Goal: Information Seeking & Learning: Learn about a topic

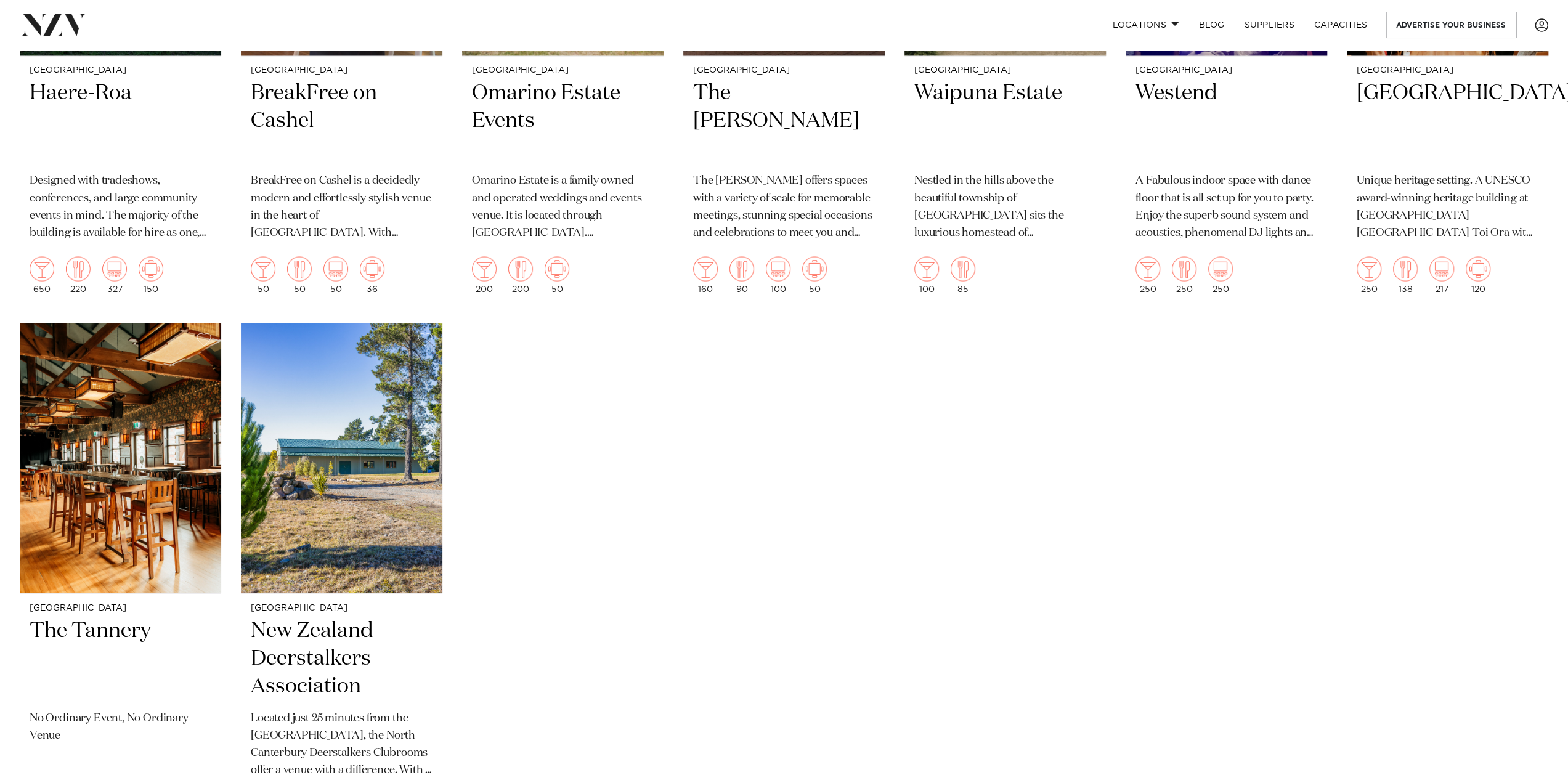
scroll to position [1971, 0]
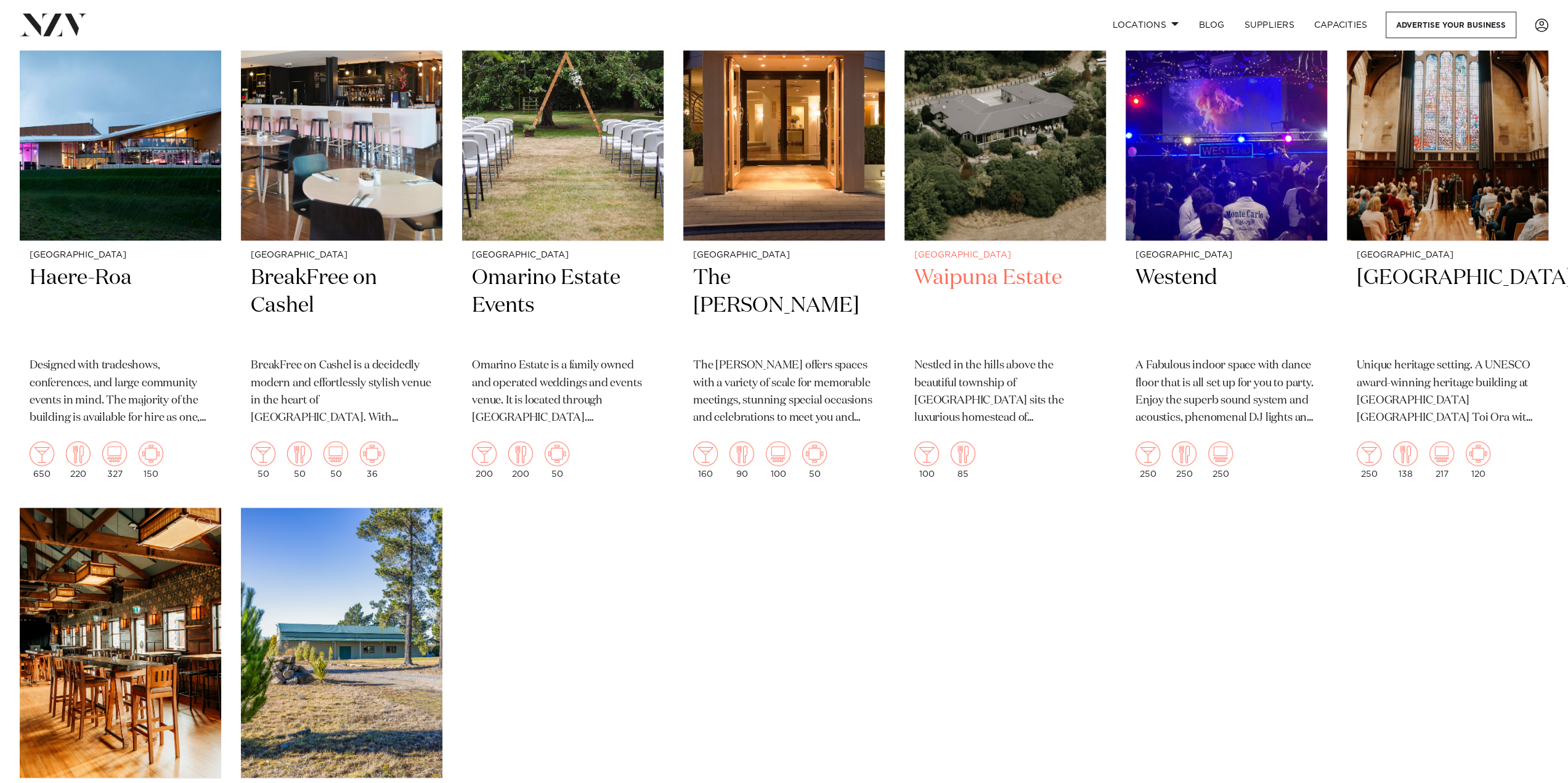
click at [1010, 277] on h2 "Waipuna Estate" at bounding box center [1004, 306] width 181 height 83
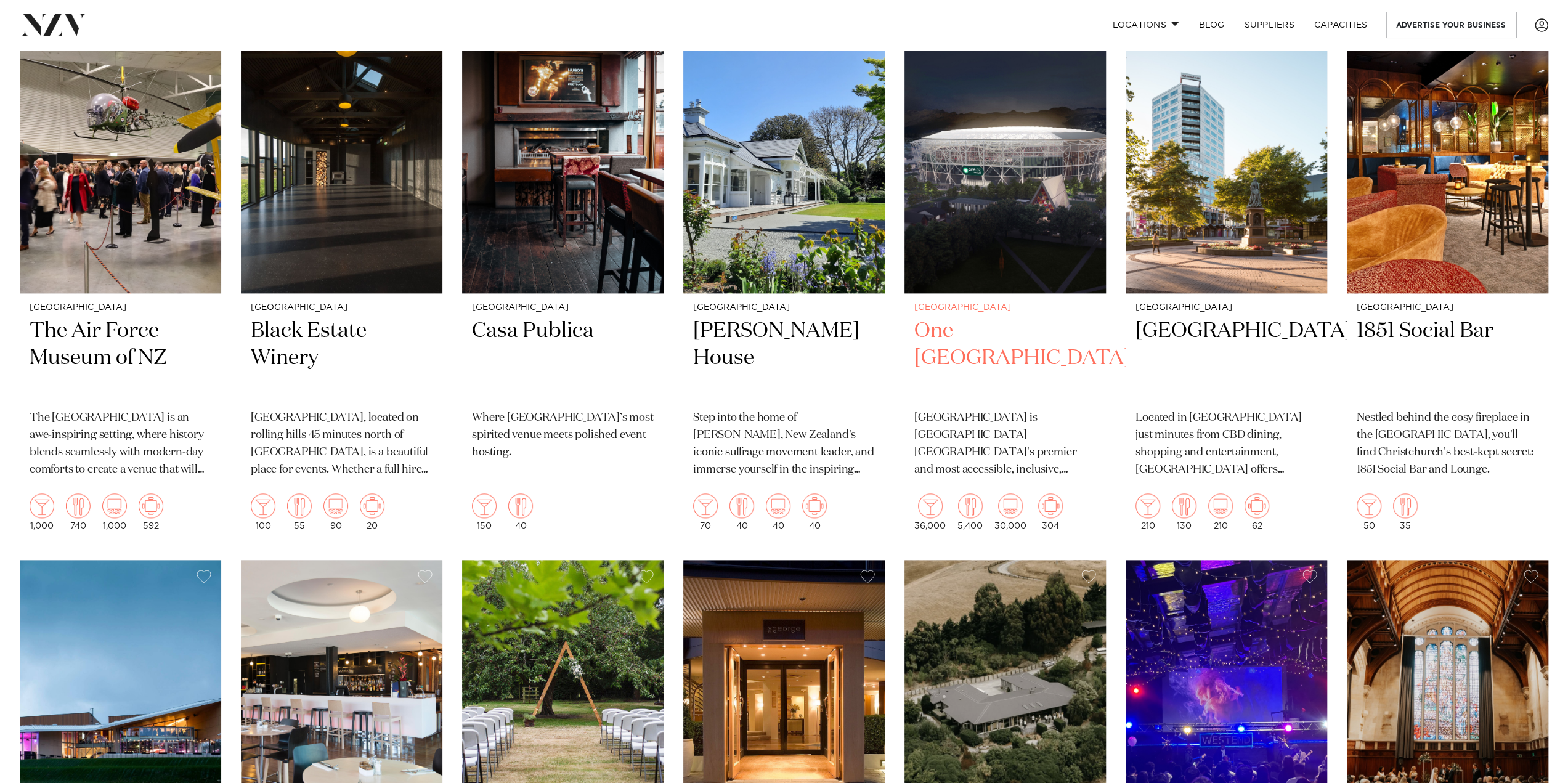
scroll to position [1349, 0]
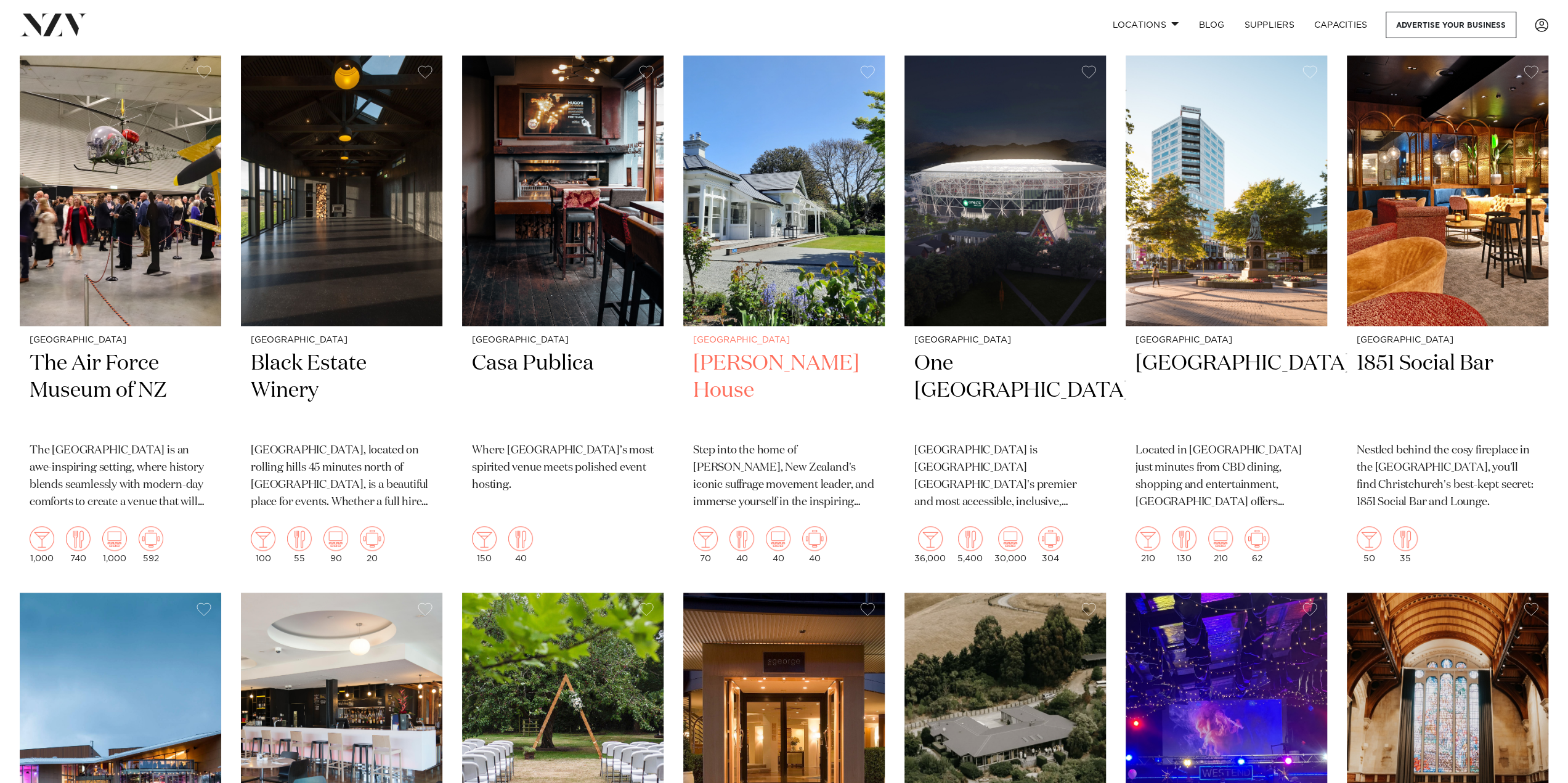
click at [724, 352] on h2 "Kate Sheppard House" at bounding box center [783, 392] width 181 height 83
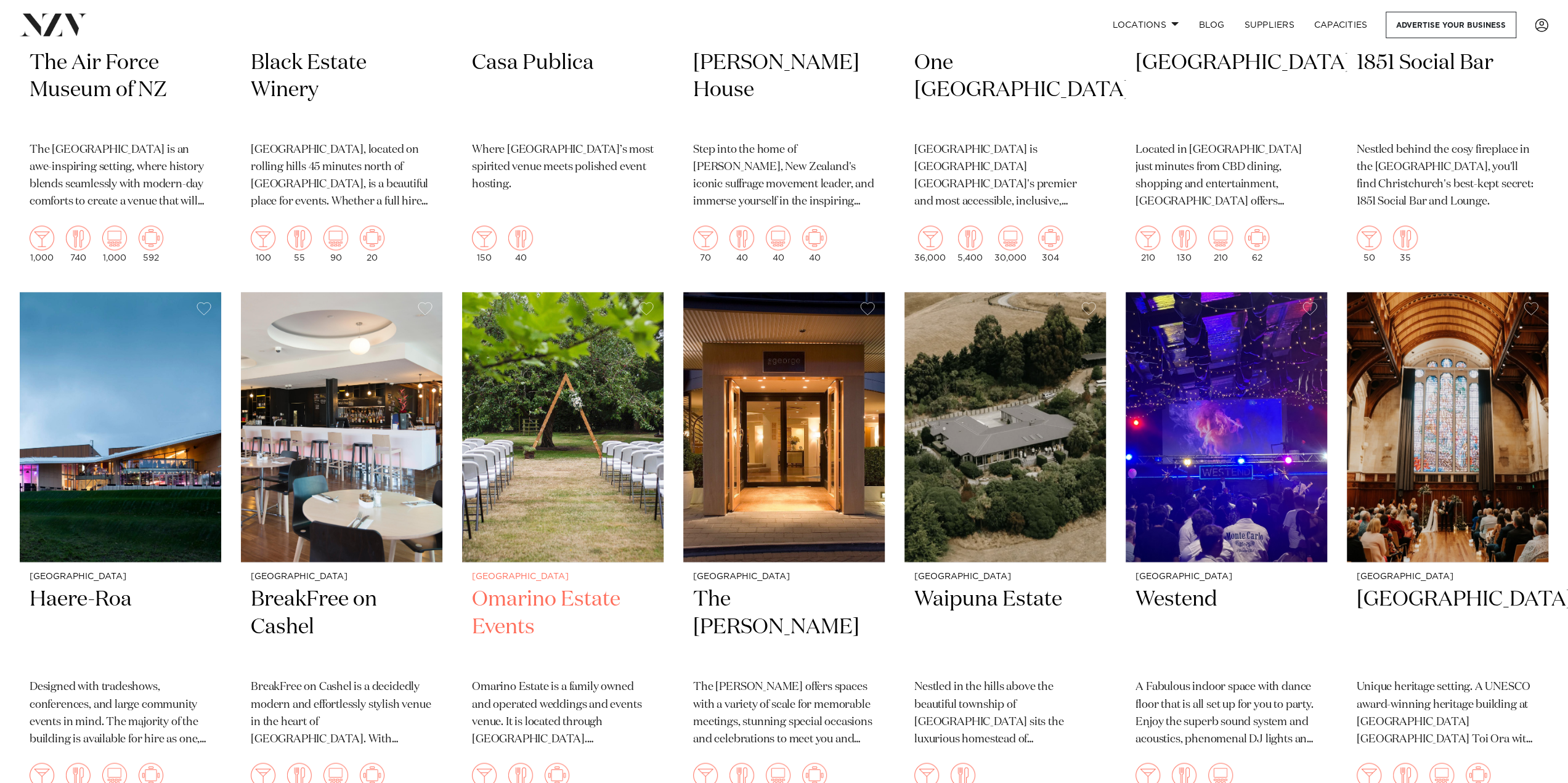
scroll to position [1654, 0]
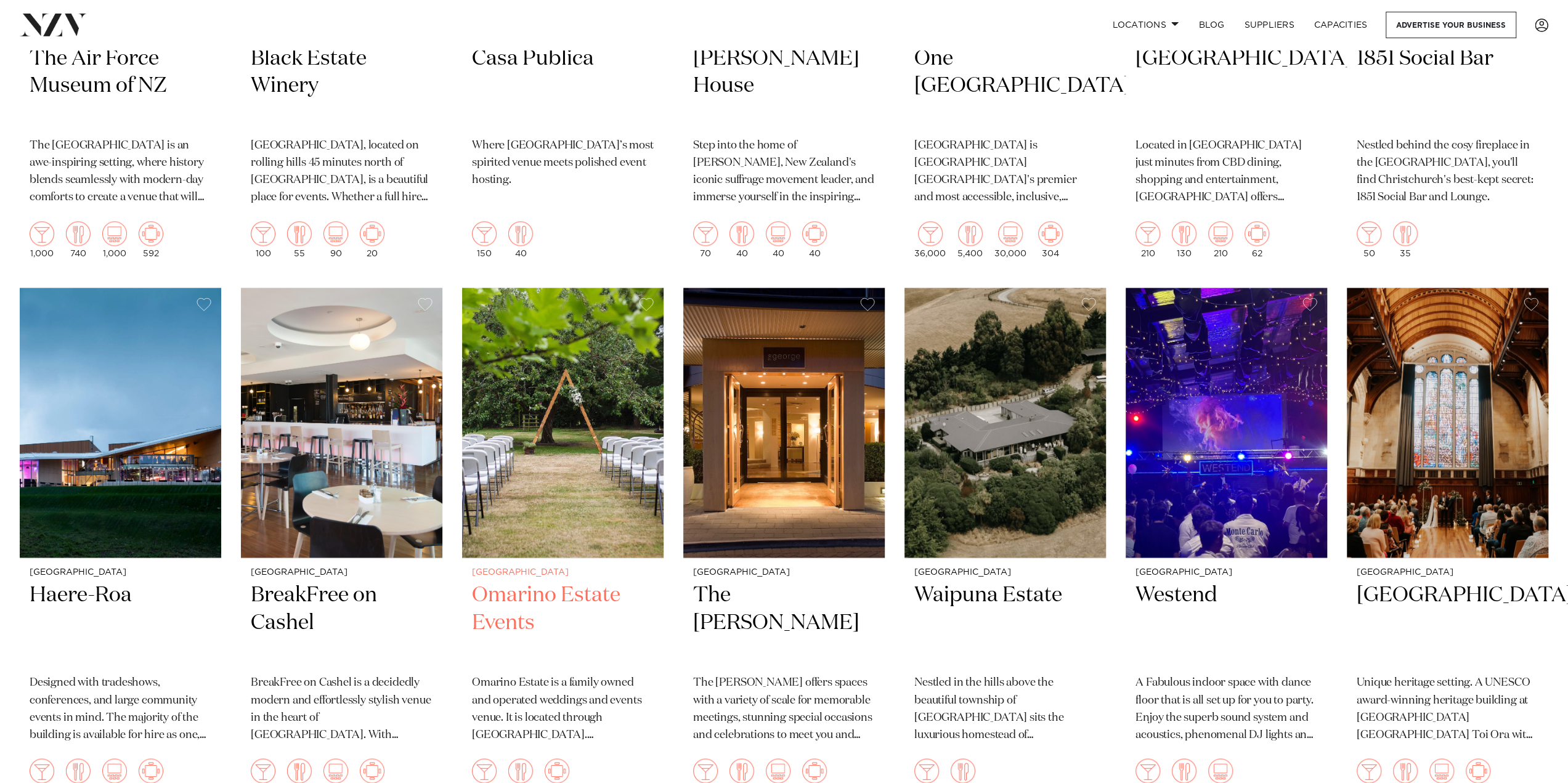
click at [524, 614] on h2 "Omarino Estate Events" at bounding box center [562, 623] width 181 height 83
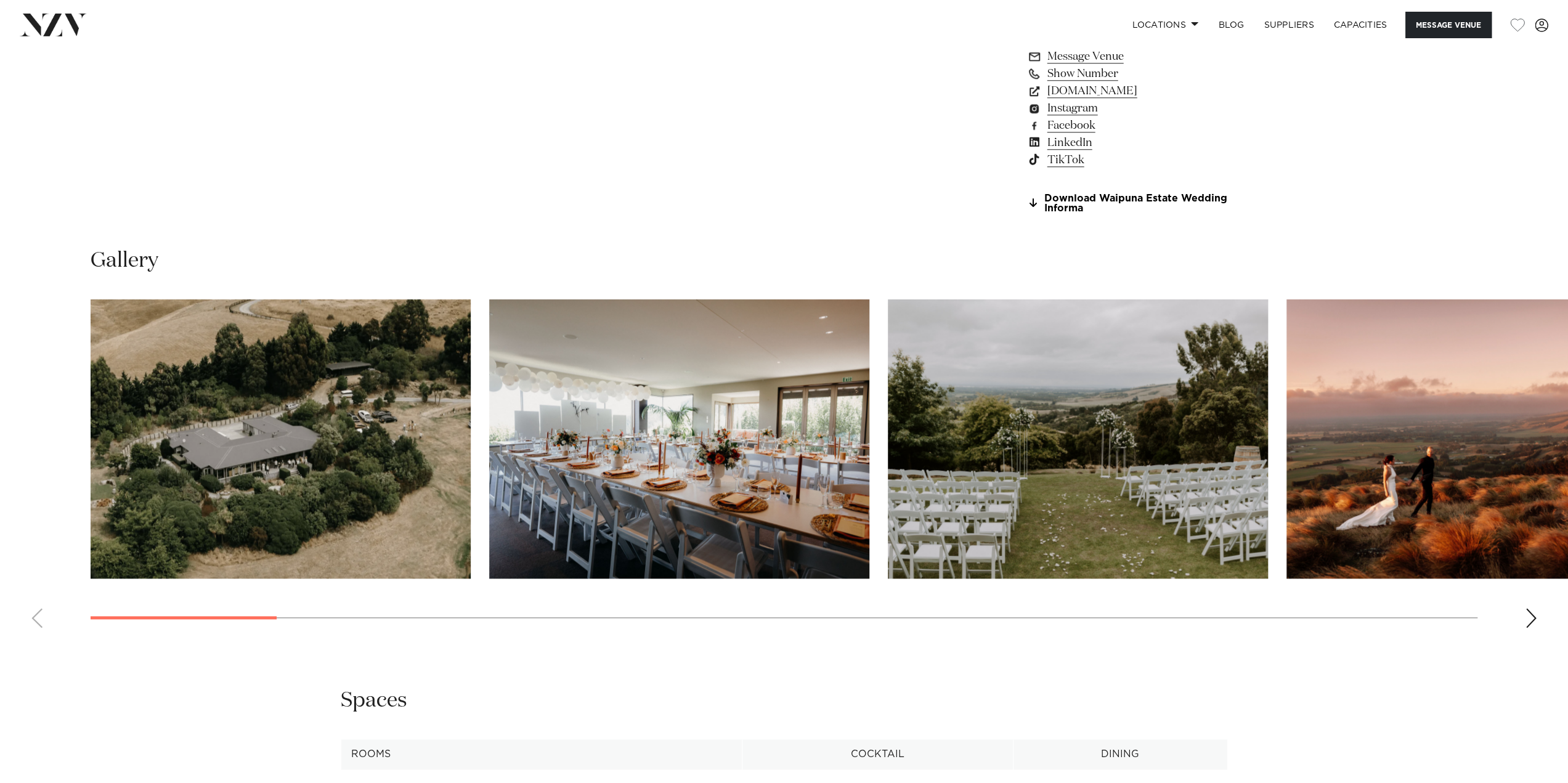
scroll to position [1294, 0]
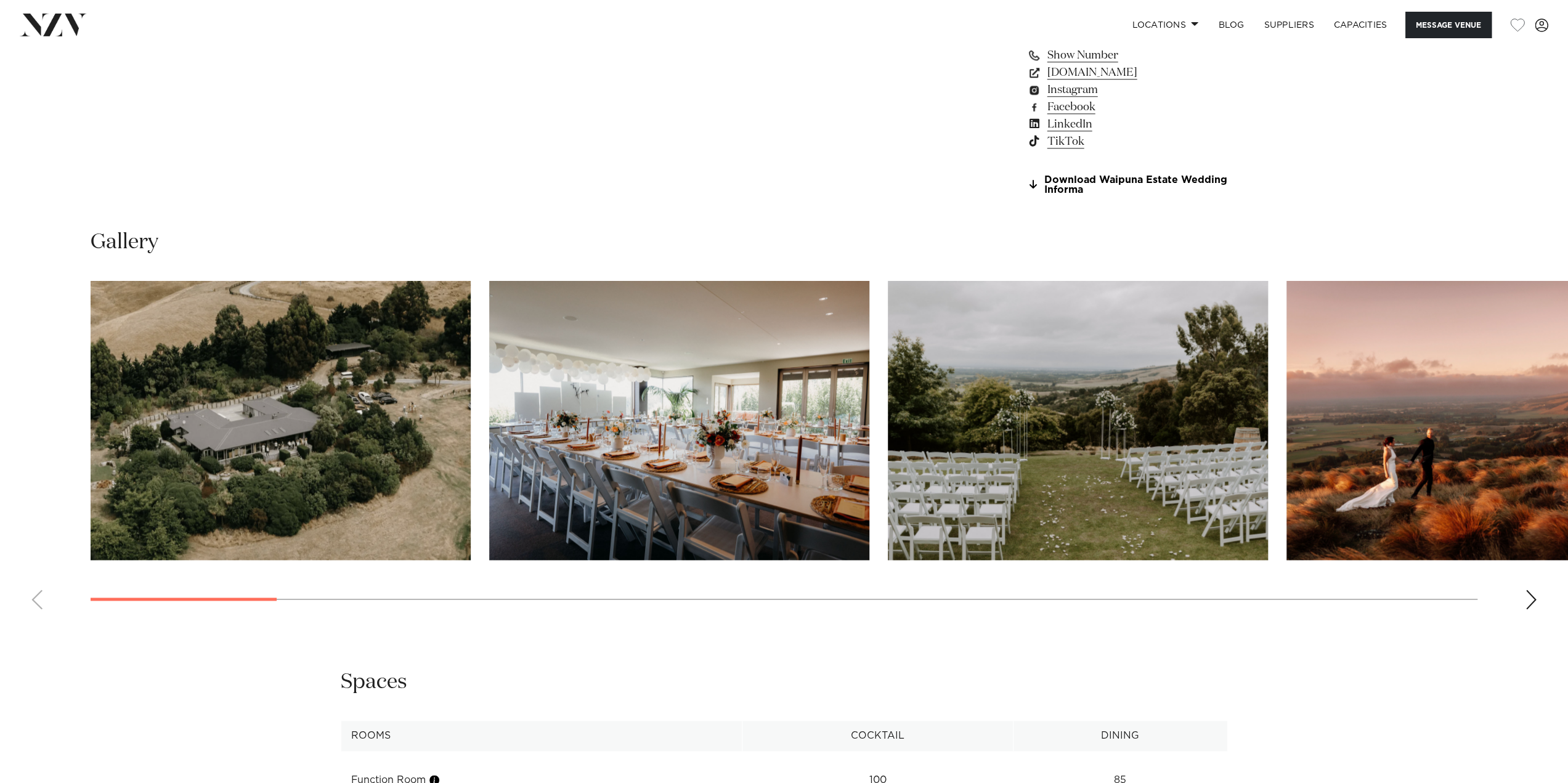
click at [622, 454] on img "2 / 26" at bounding box center [679, 420] width 380 height 279
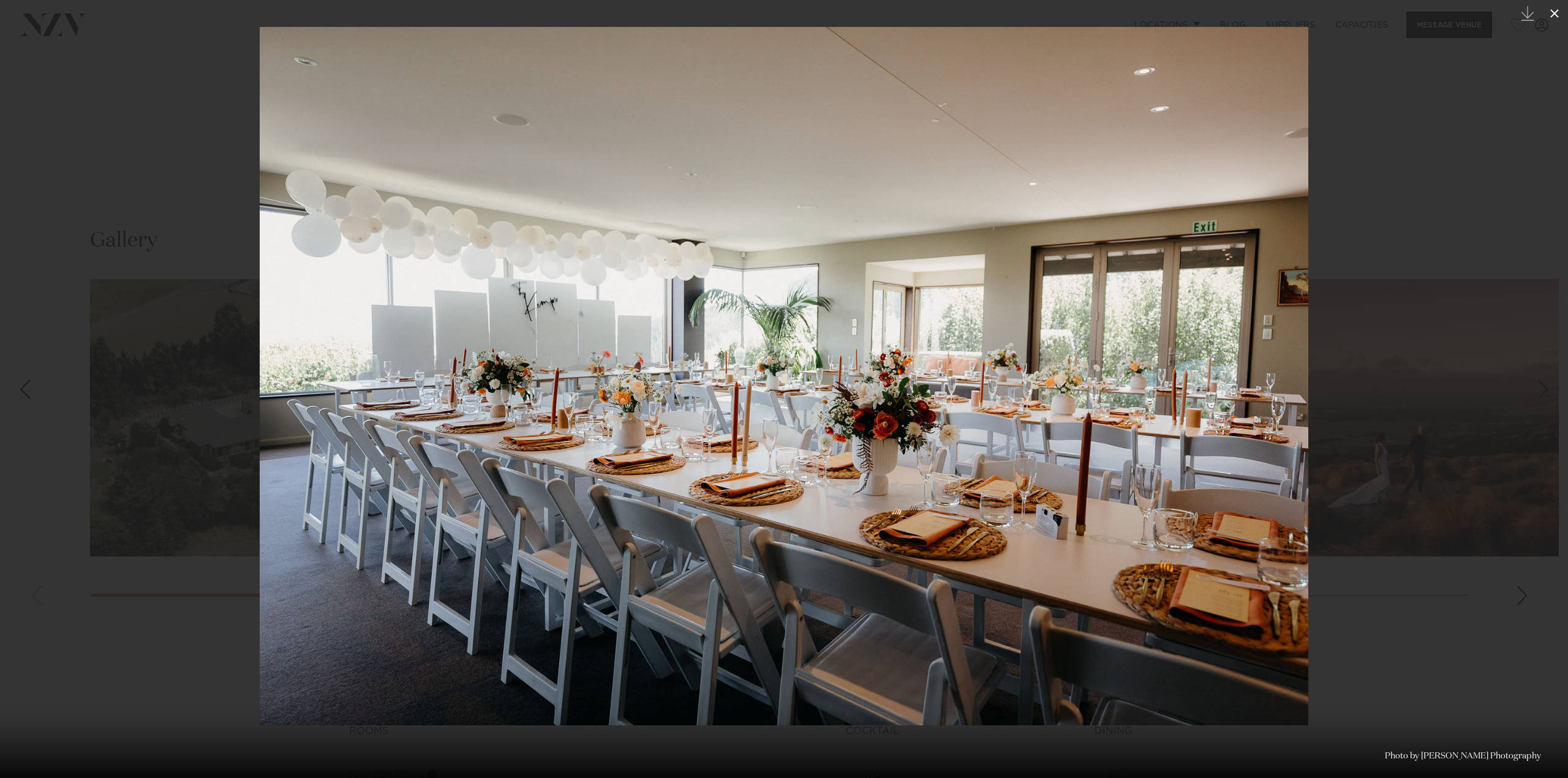
click at [1558, 13] on icon at bounding box center [1554, 13] width 14 height 14
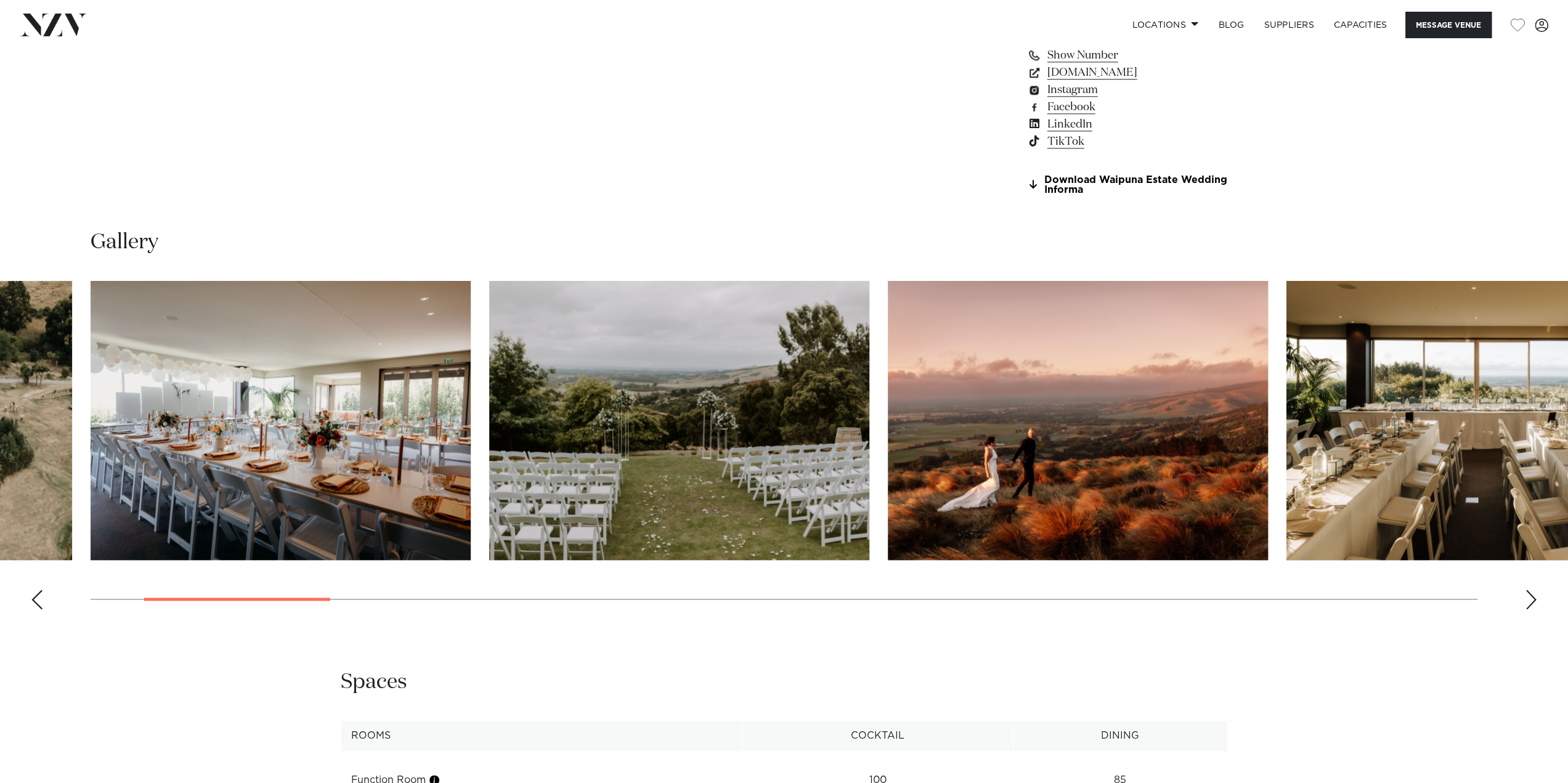
click at [1129, 441] on img "4 / 26" at bounding box center [1078, 420] width 380 height 279
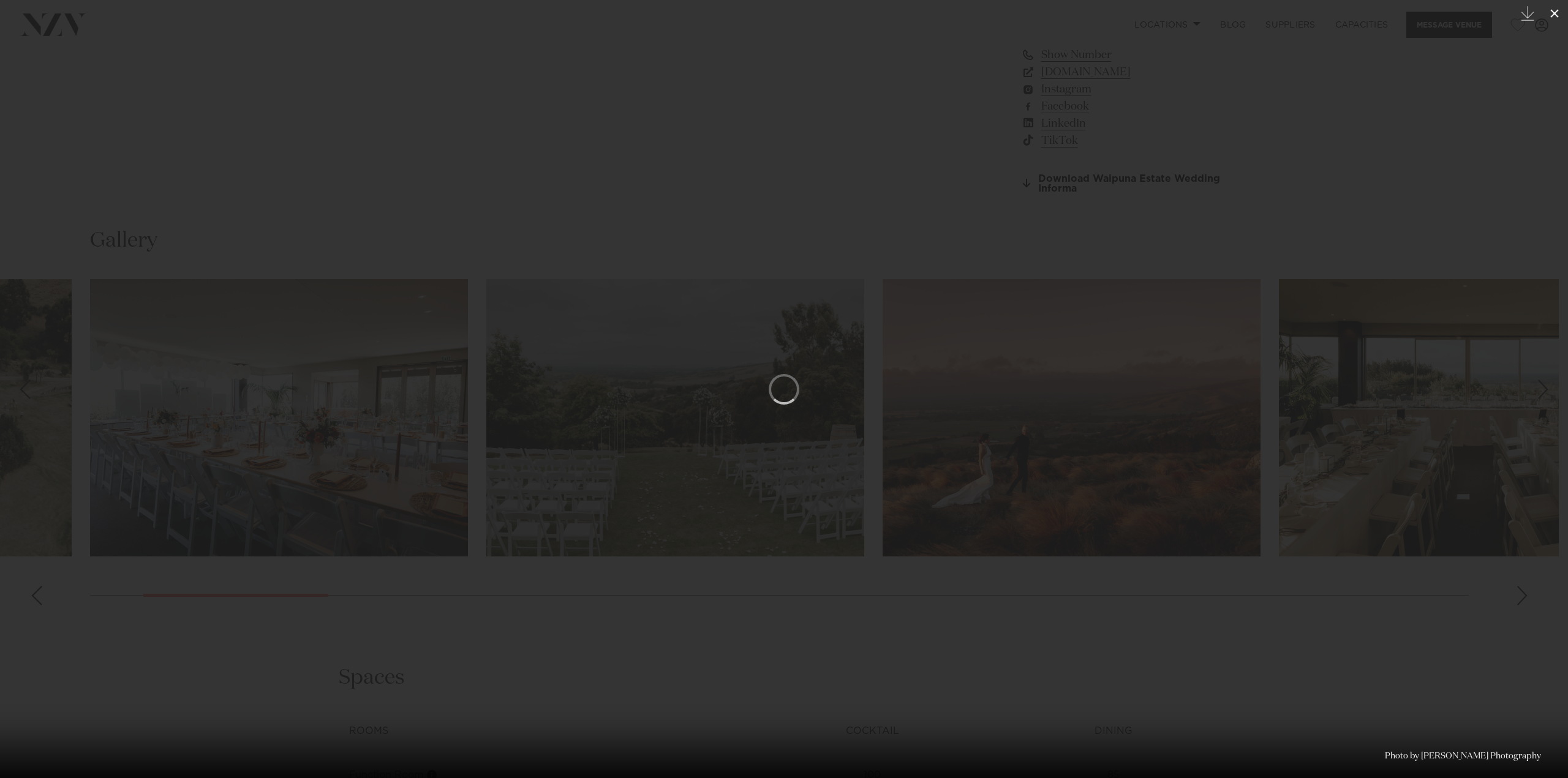
click at [1552, 12] on icon at bounding box center [1554, 13] width 14 height 14
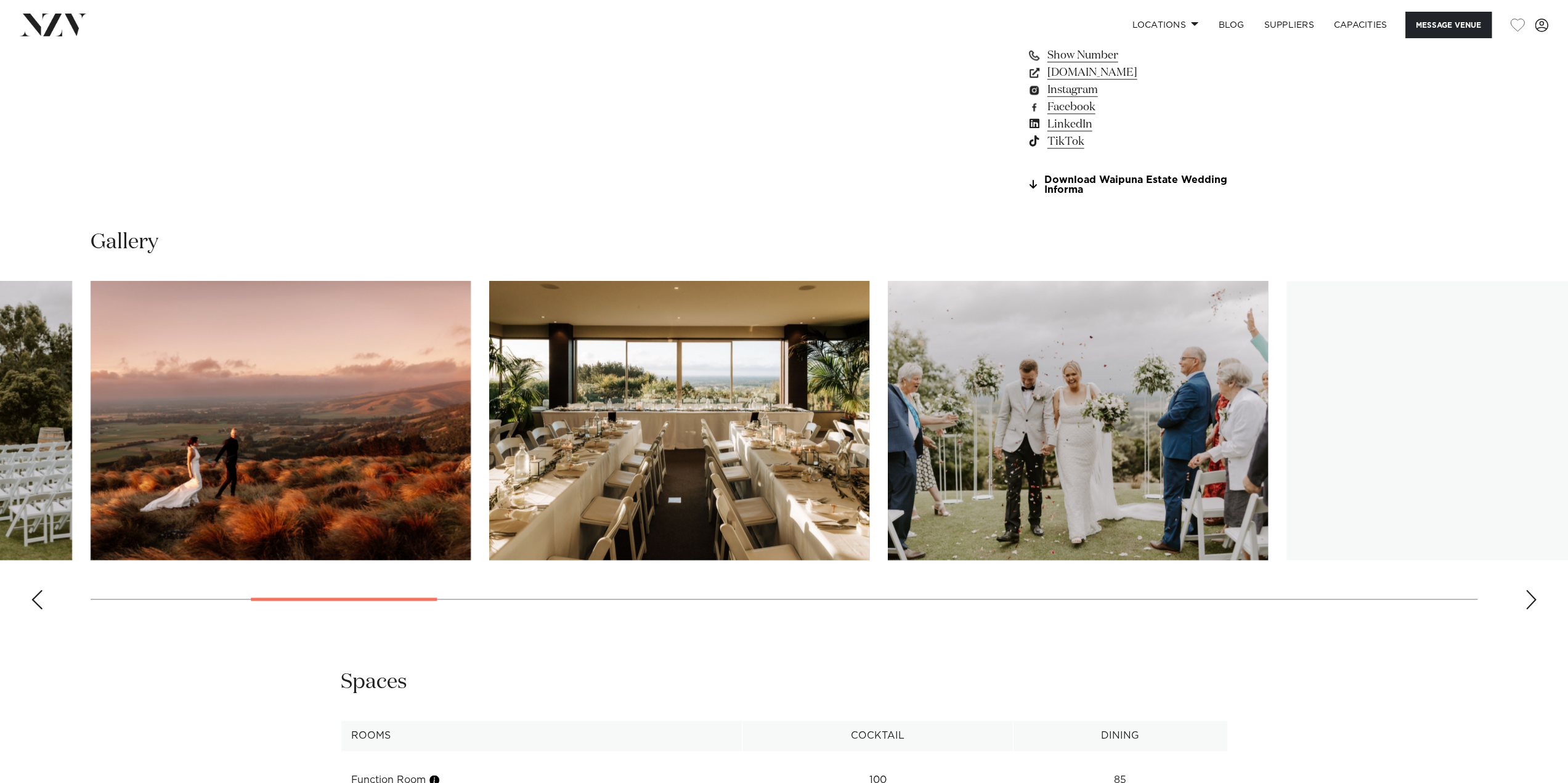
click at [1532, 607] on div "Next slide" at bounding box center [1531, 599] width 12 height 20
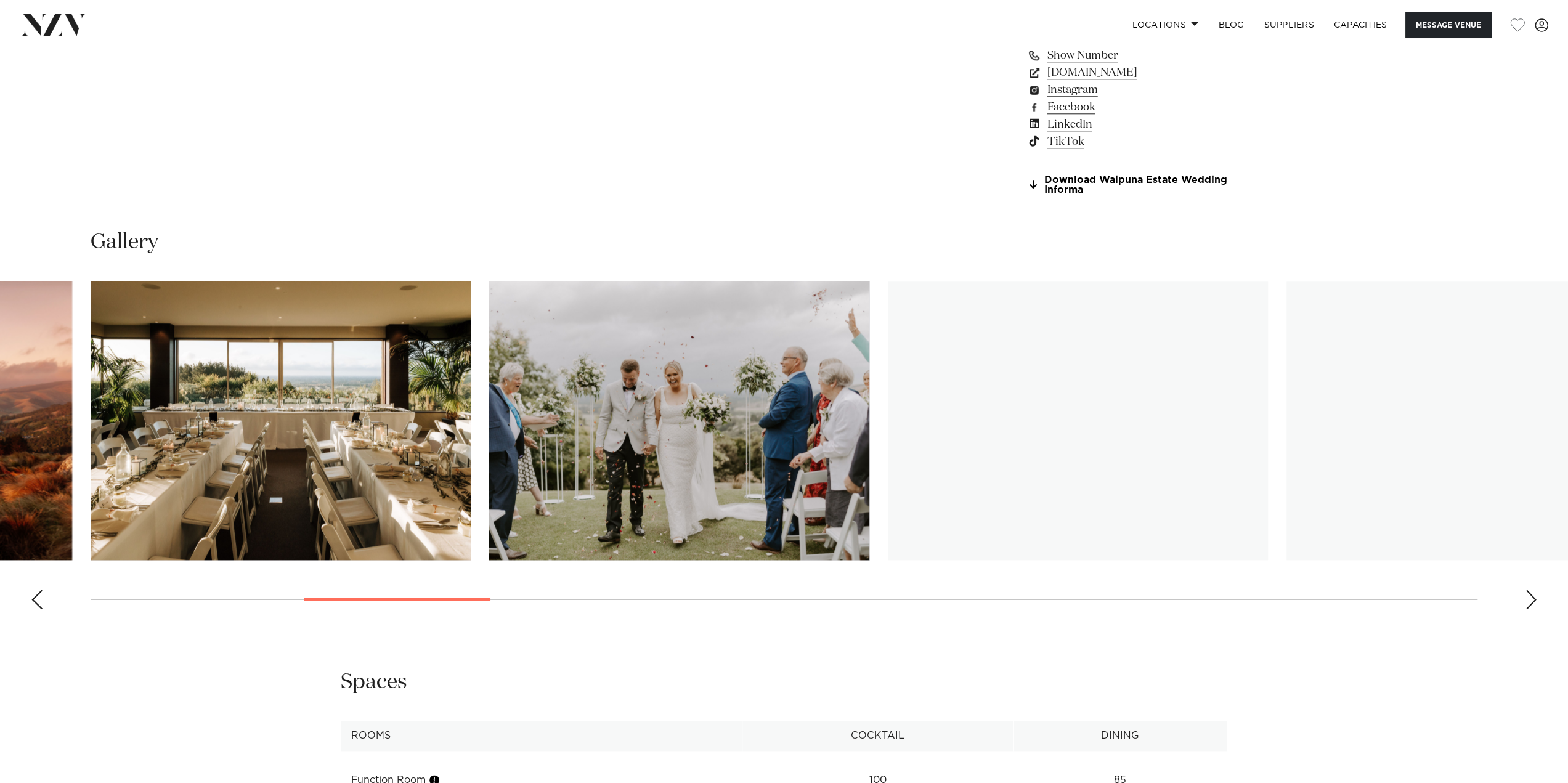
click at [1532, 605] on div "Next slide" at bounding box center [1531, 599] width 12 height 20
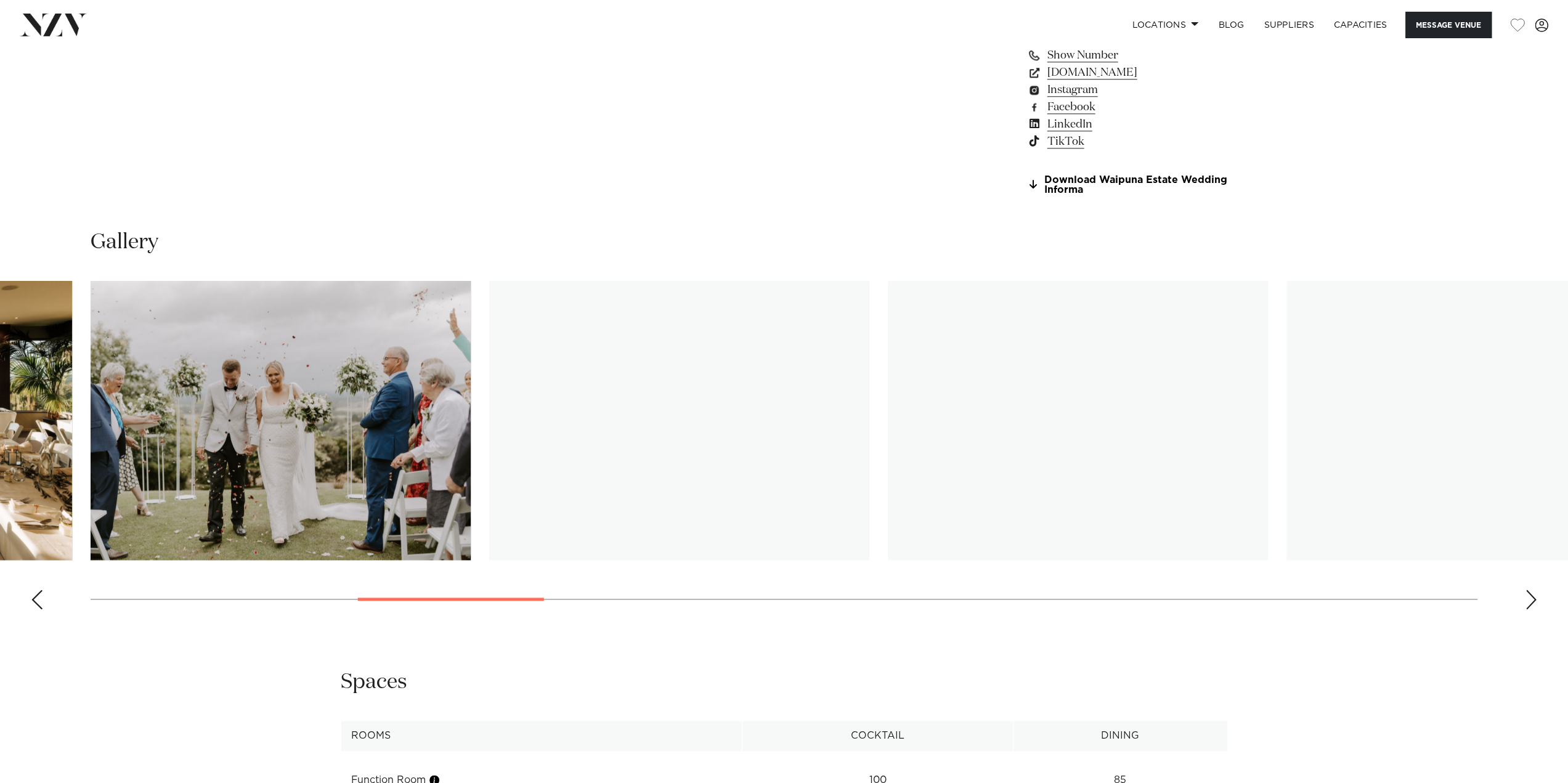
click at [1531, 605] on div "Next slide" at bounding box center [1531, 599] width 12 height 20
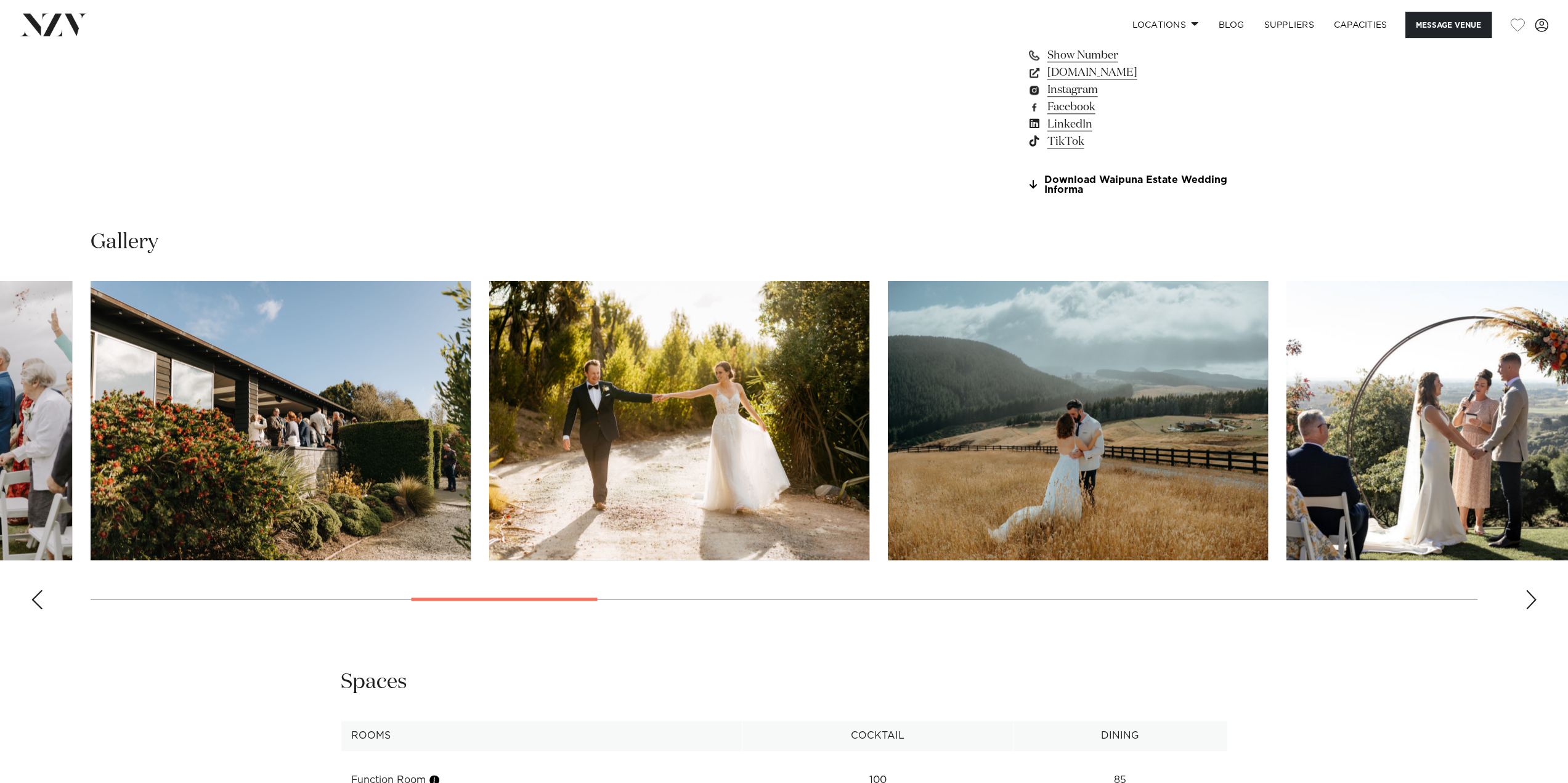
click at [1530, 605] on div "Next slide" at bounding box center [1531, 599] width 12 height 20
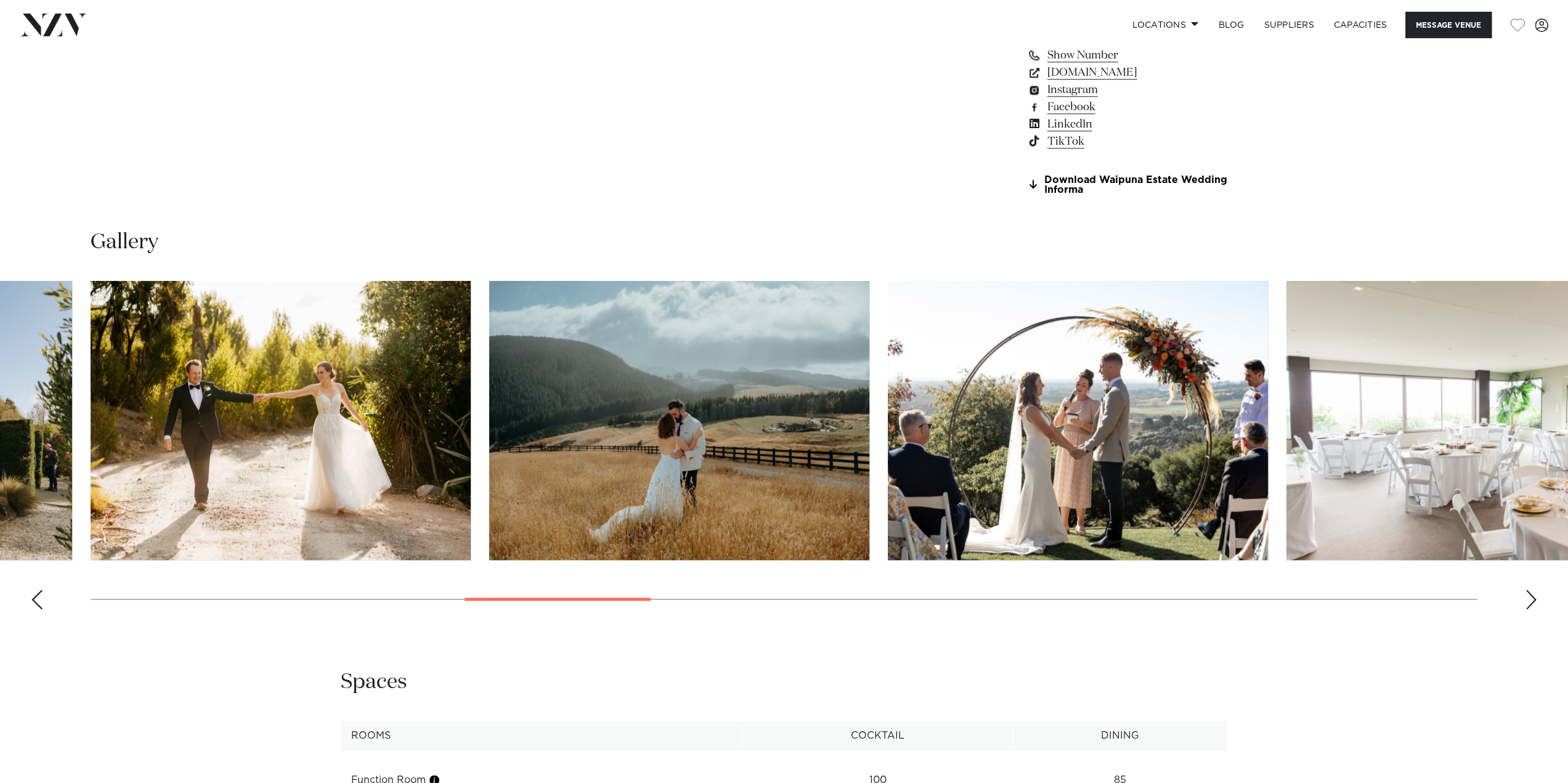
click at [1530, 605] on div "Next slide" at bounding box center [1531, 599] width 12 height 20
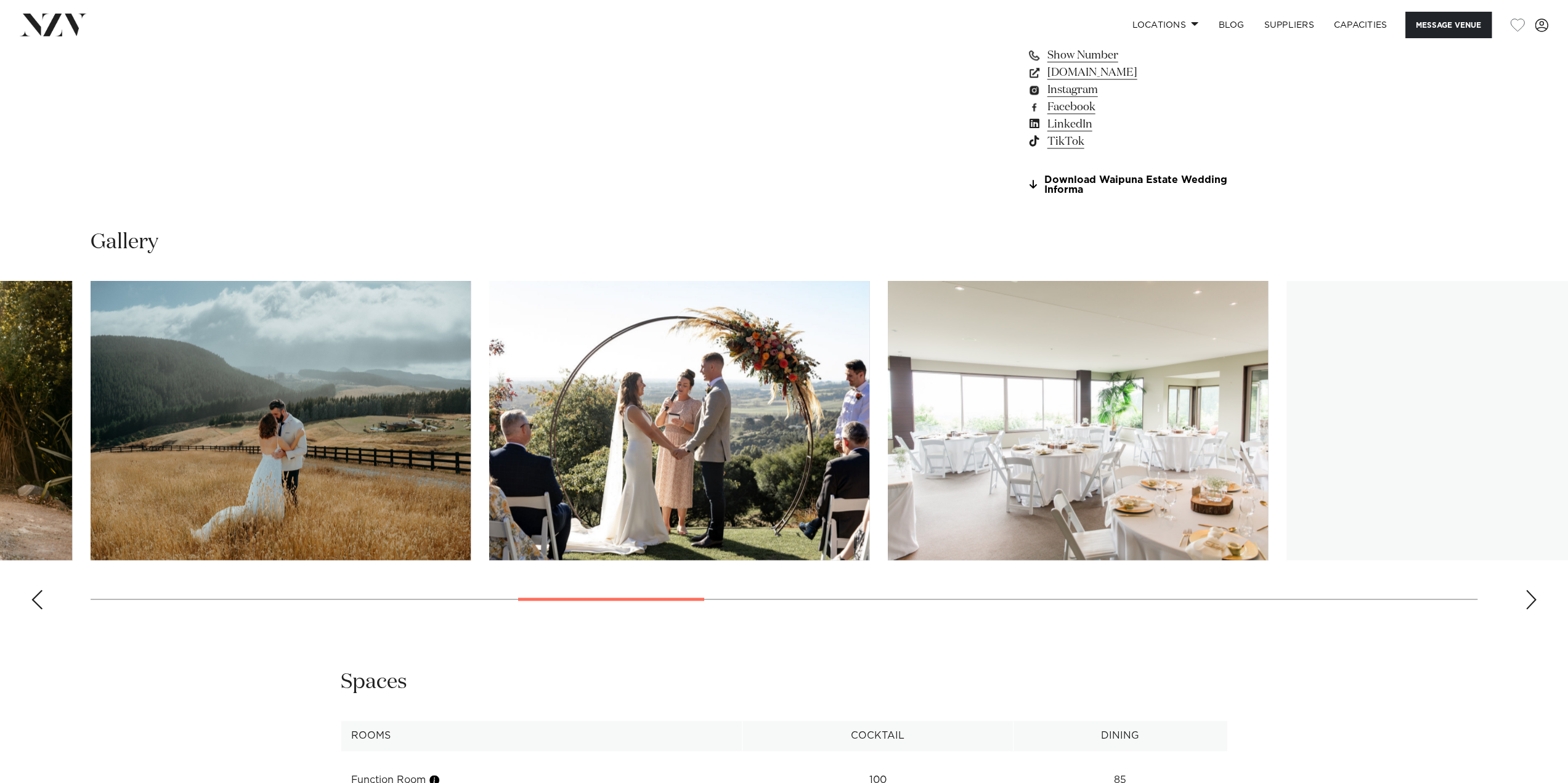
click at [1530, 605] on div "Next slide" at bounding box center [1531, 599] width 12 height 20
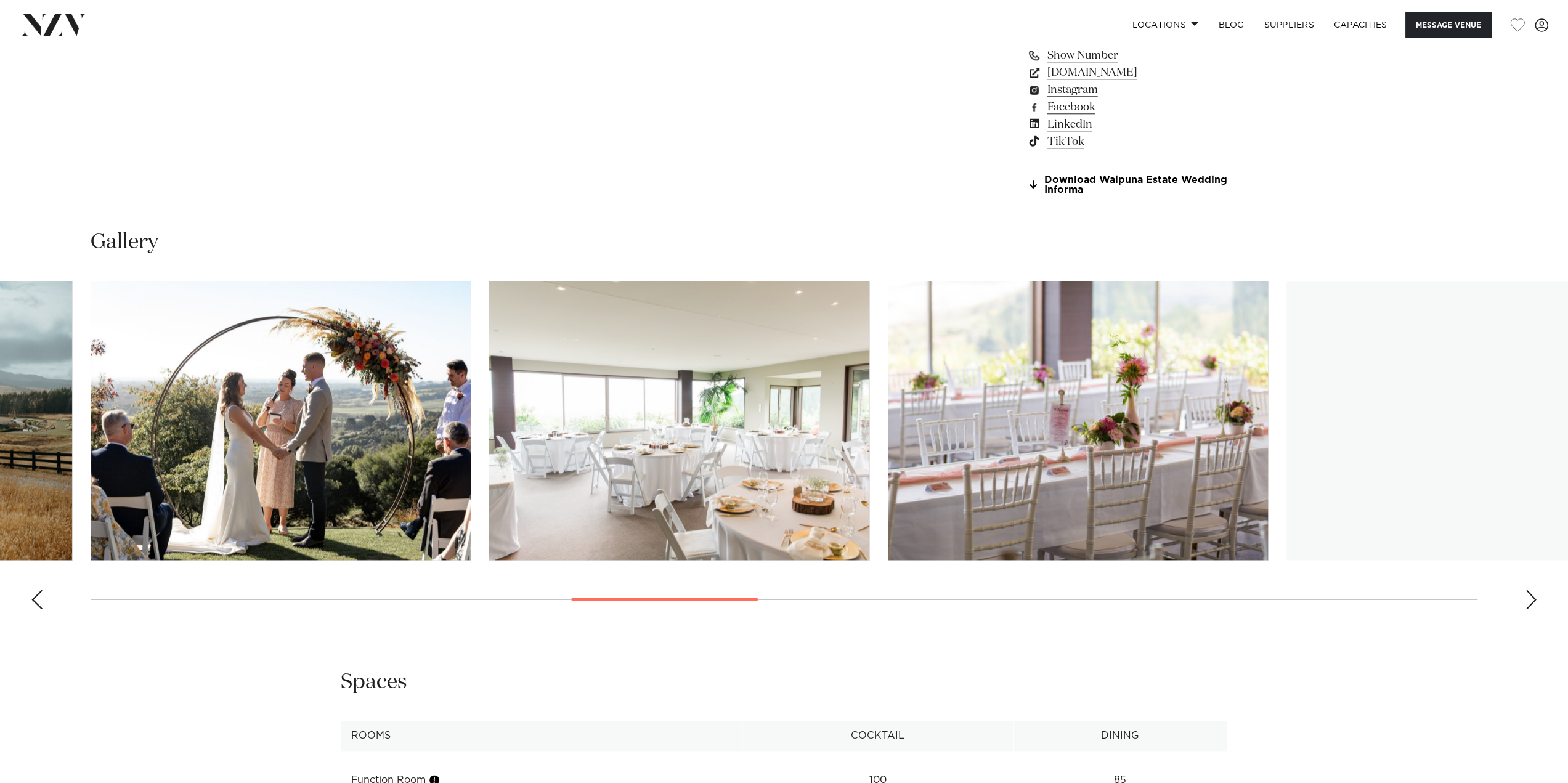
click at [1530, 605] on div "Next slide" at bounding box center [1531, 599] width 12 height 20
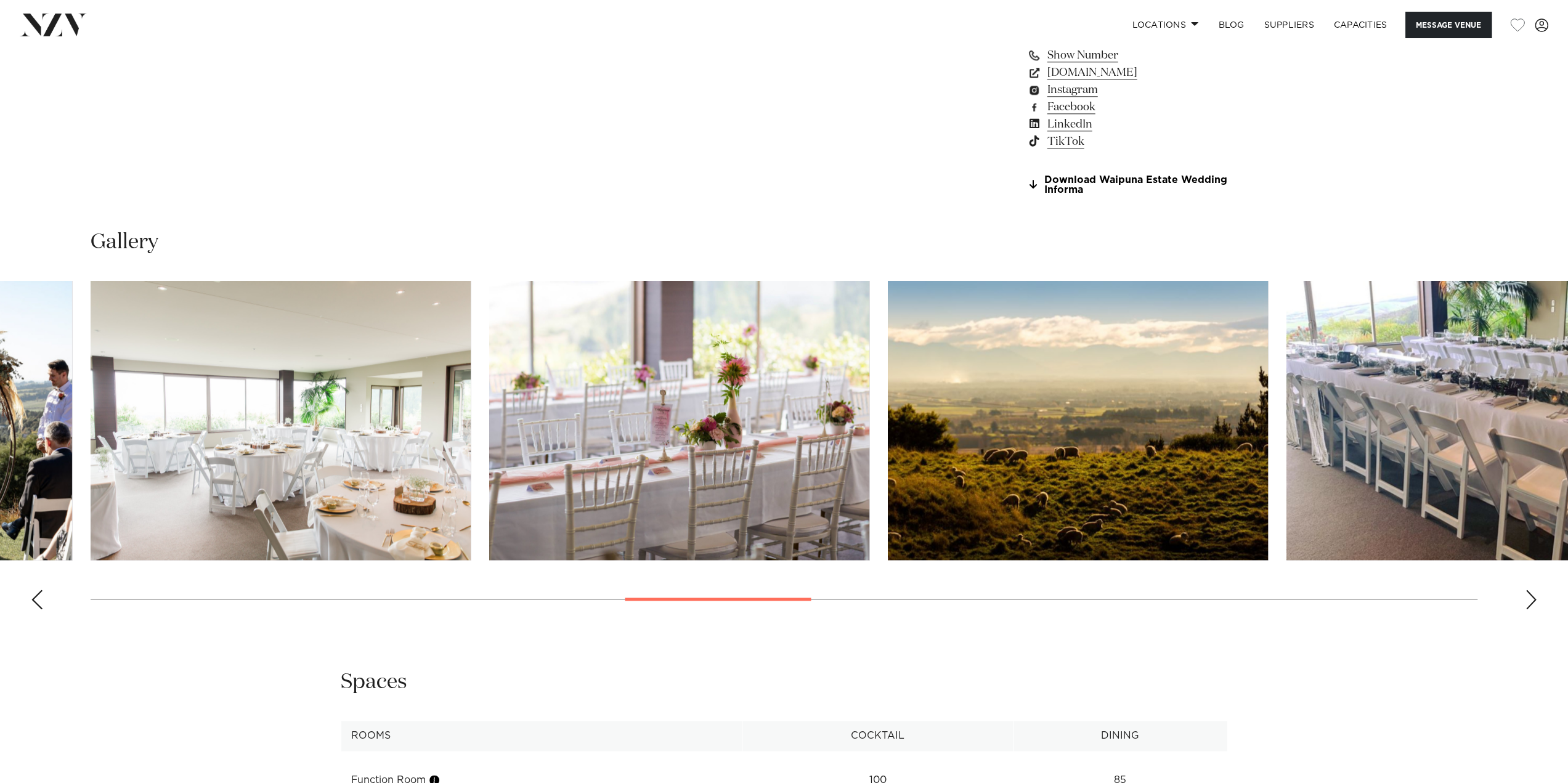
click at [1530, 605] on div "Next slide" at bounding box center [1531, 599] width 12 height 20
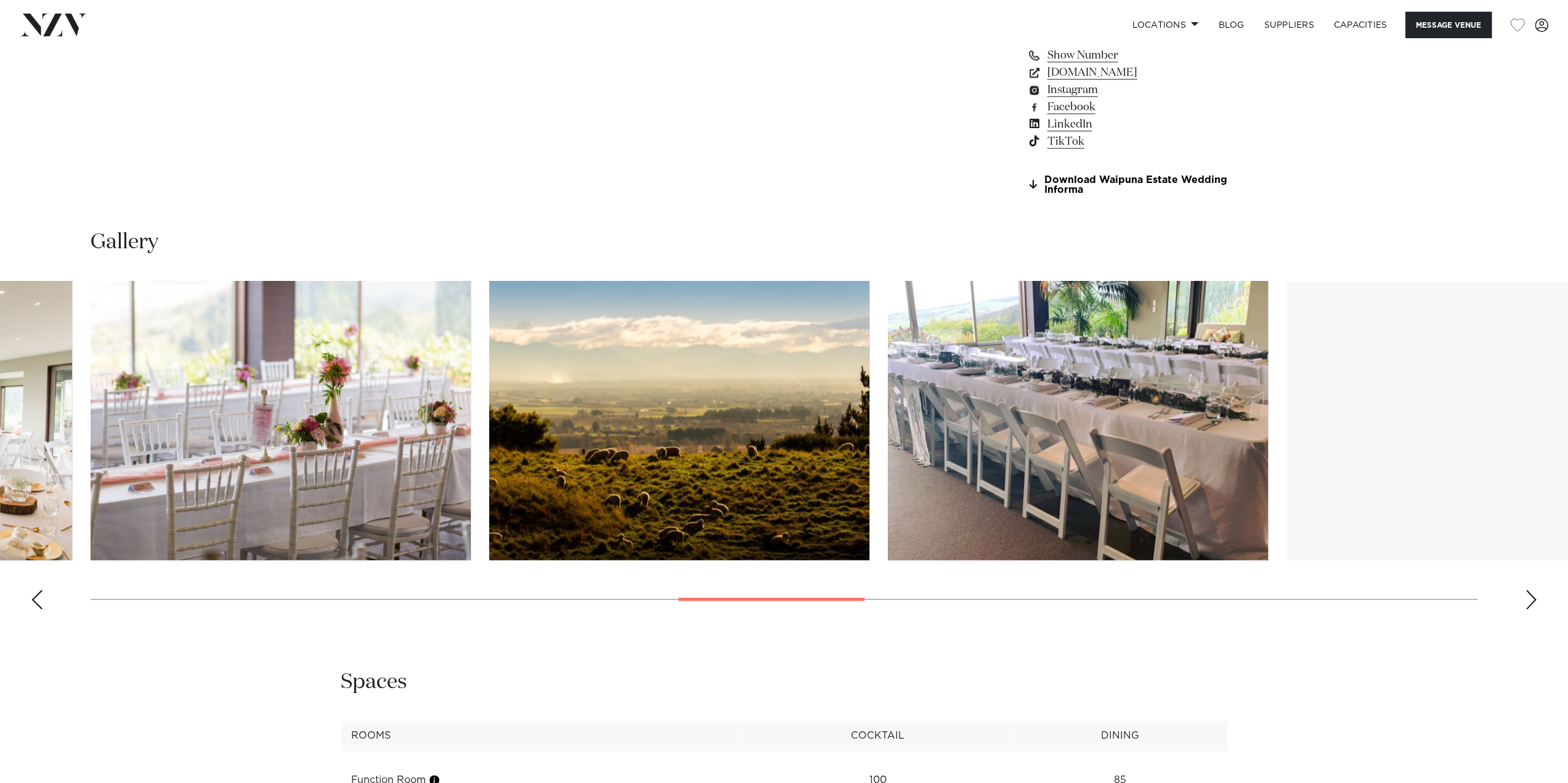
click at [1530, 605] on div "Next slide" at bounding box center [1531, 599] width 12 height 20
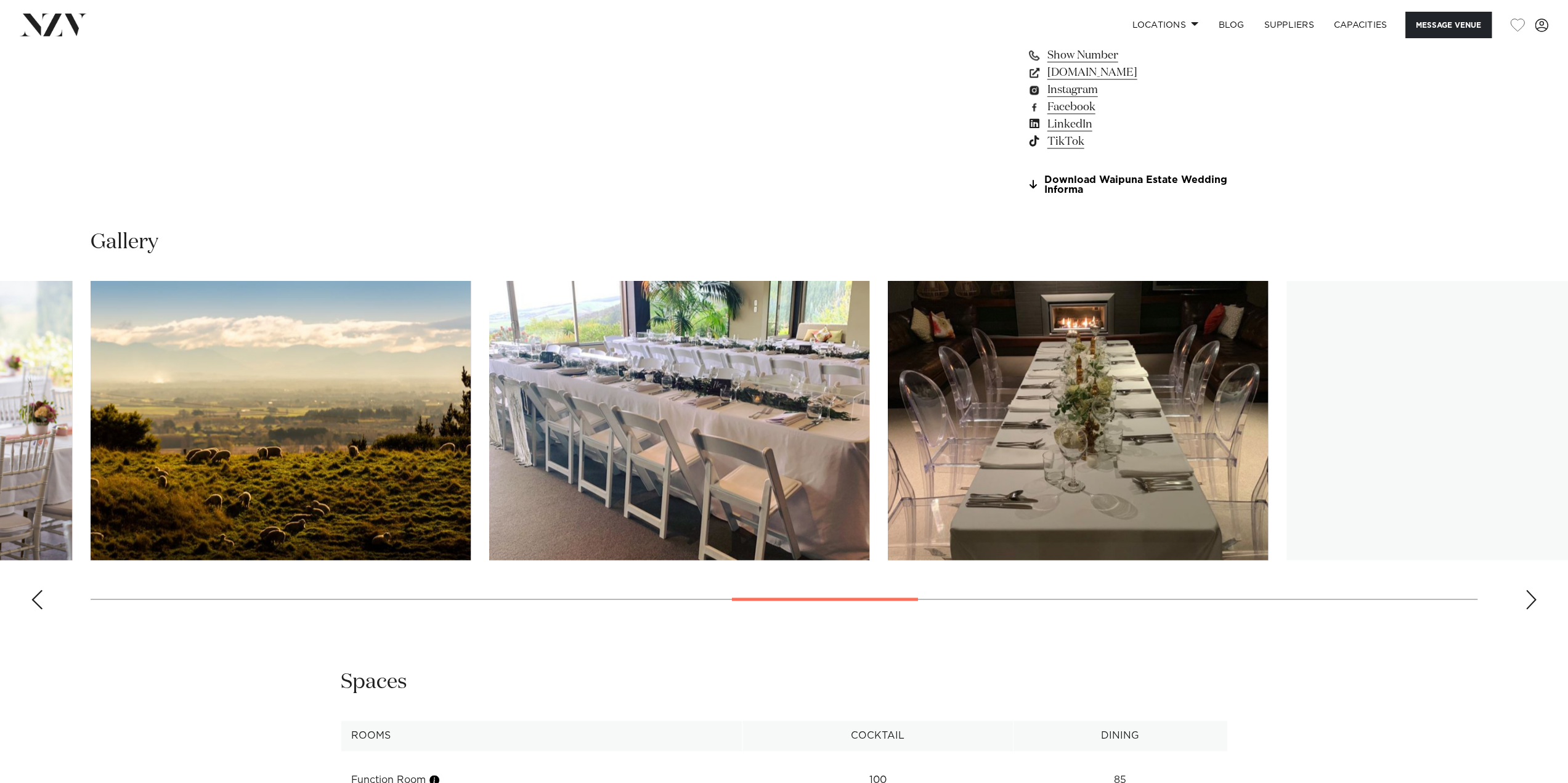
click at [1530, 605] on div "Next slide" at bounding box center [1531, 599] width 12 height 20
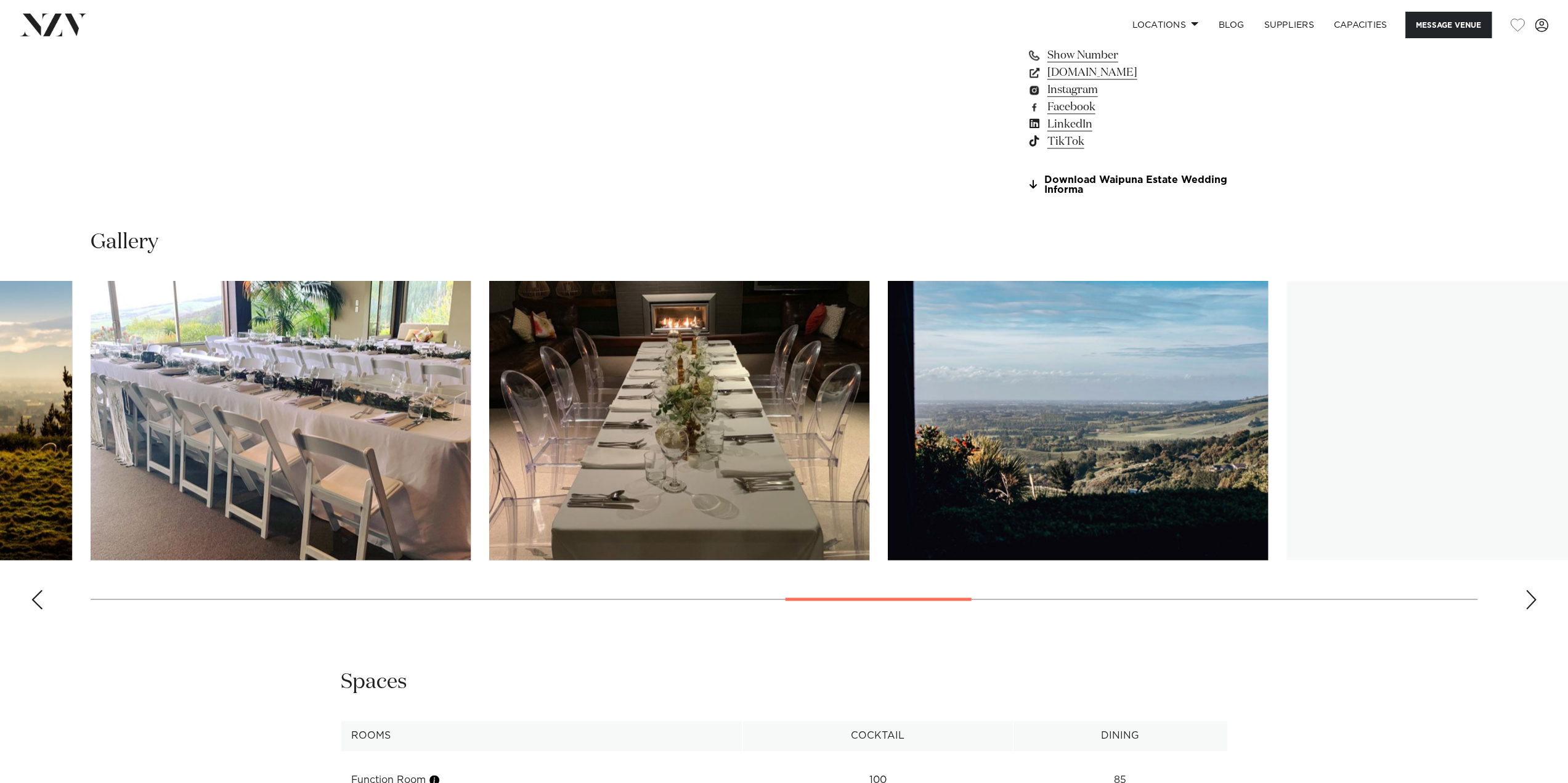
click at [1530, 605] on div "Next slide" at bounding box center [1531, 599] width 12 height 20
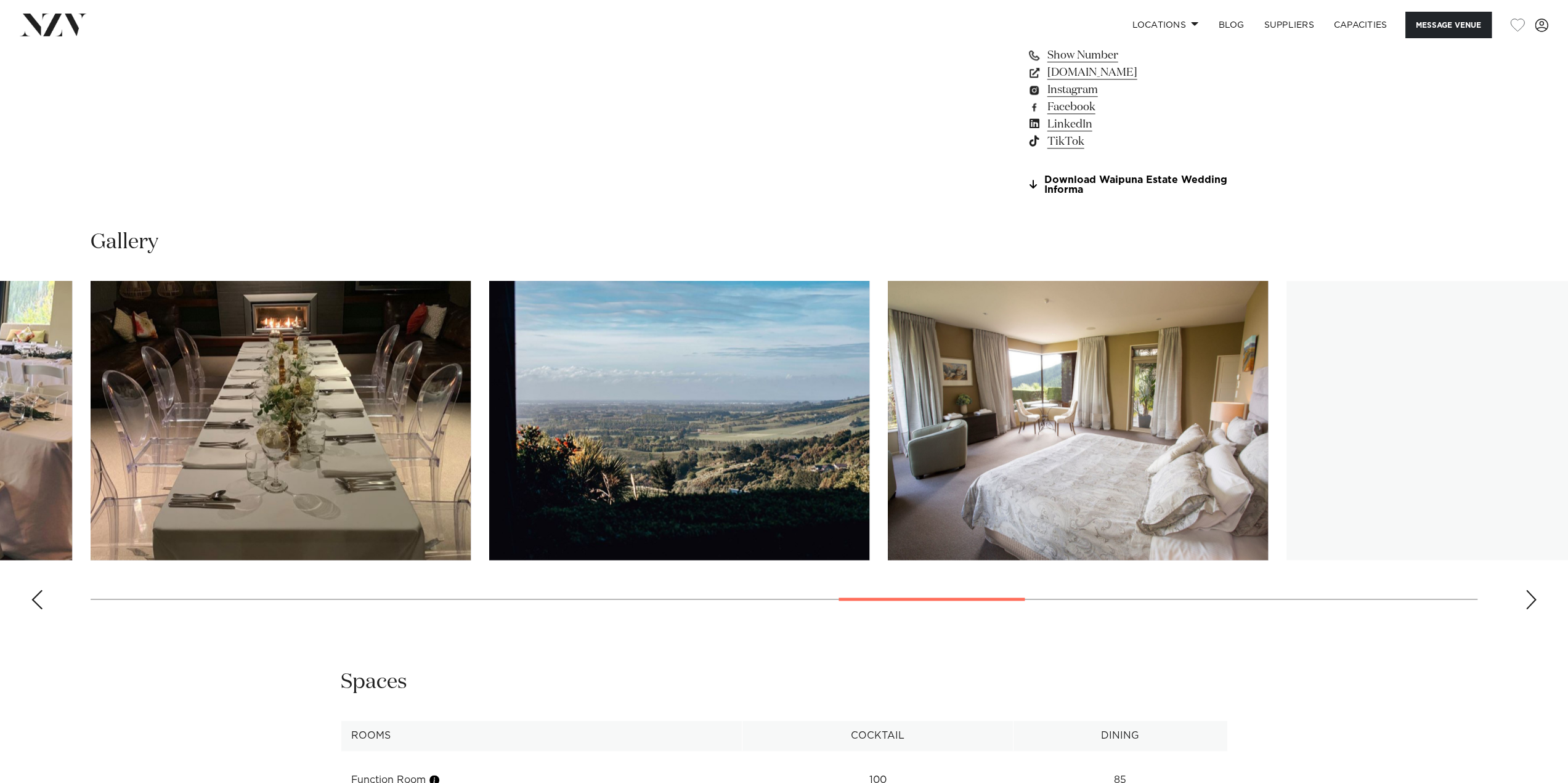
click at [1530, 605] on div "Next slide" at bounding box center [1531, 599] width 12 height 20
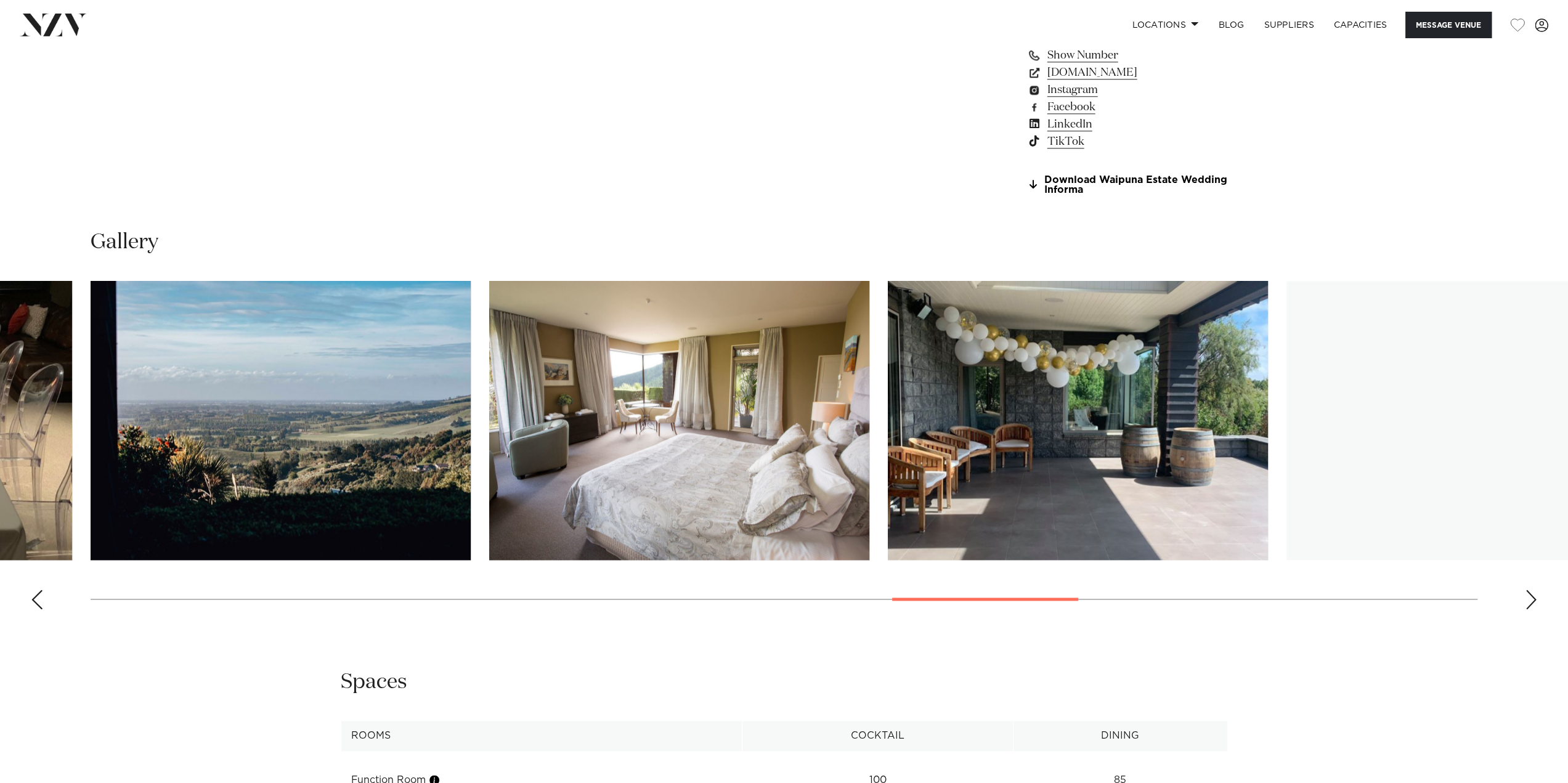
click at [1530, 605] on div "Next slide" at bounding box center [1531, 599] width 12 height 20
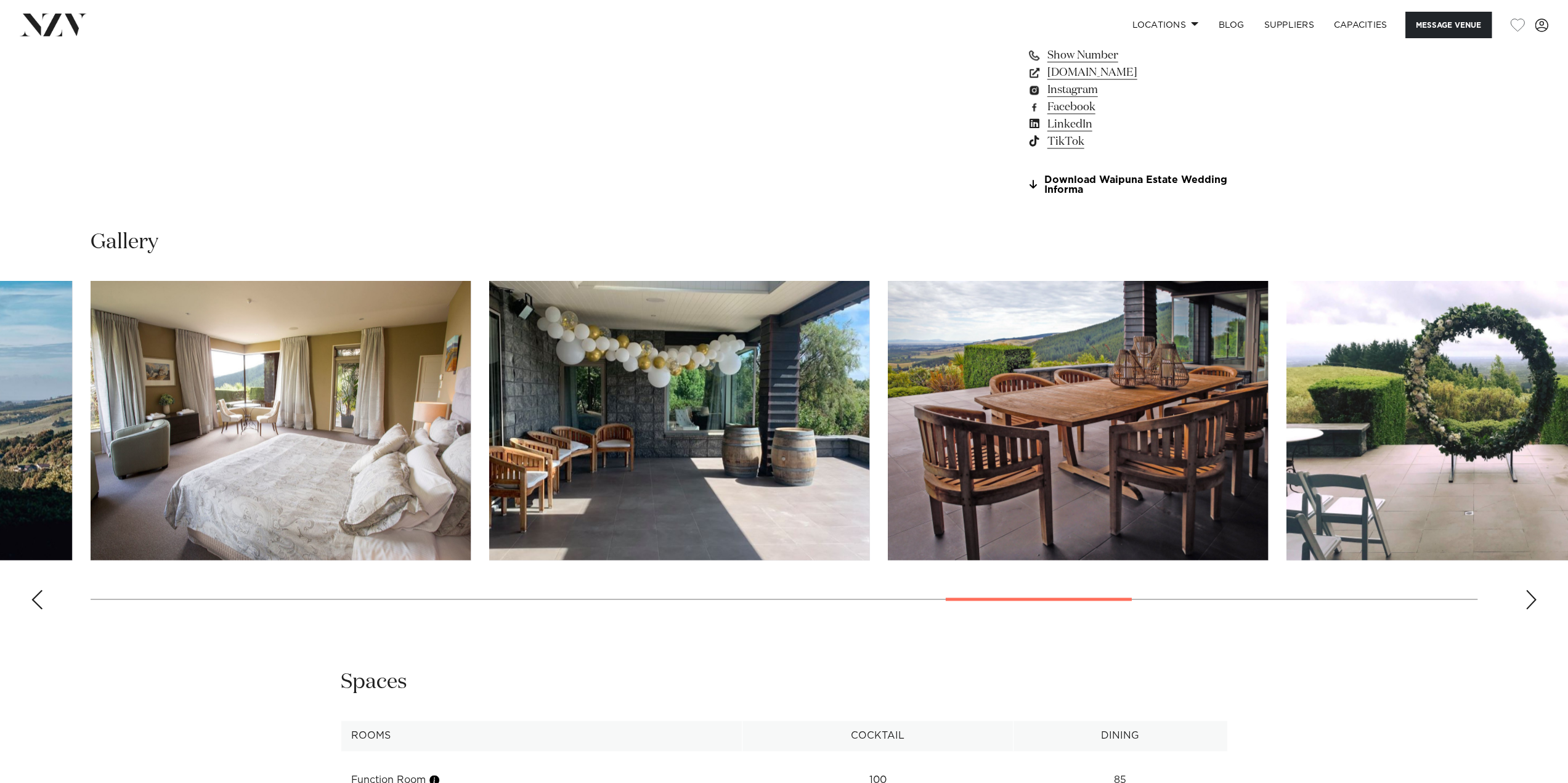
click at [1530, 605] on div "Next slide" at bounding box center [1531, 599] width 12 height 20
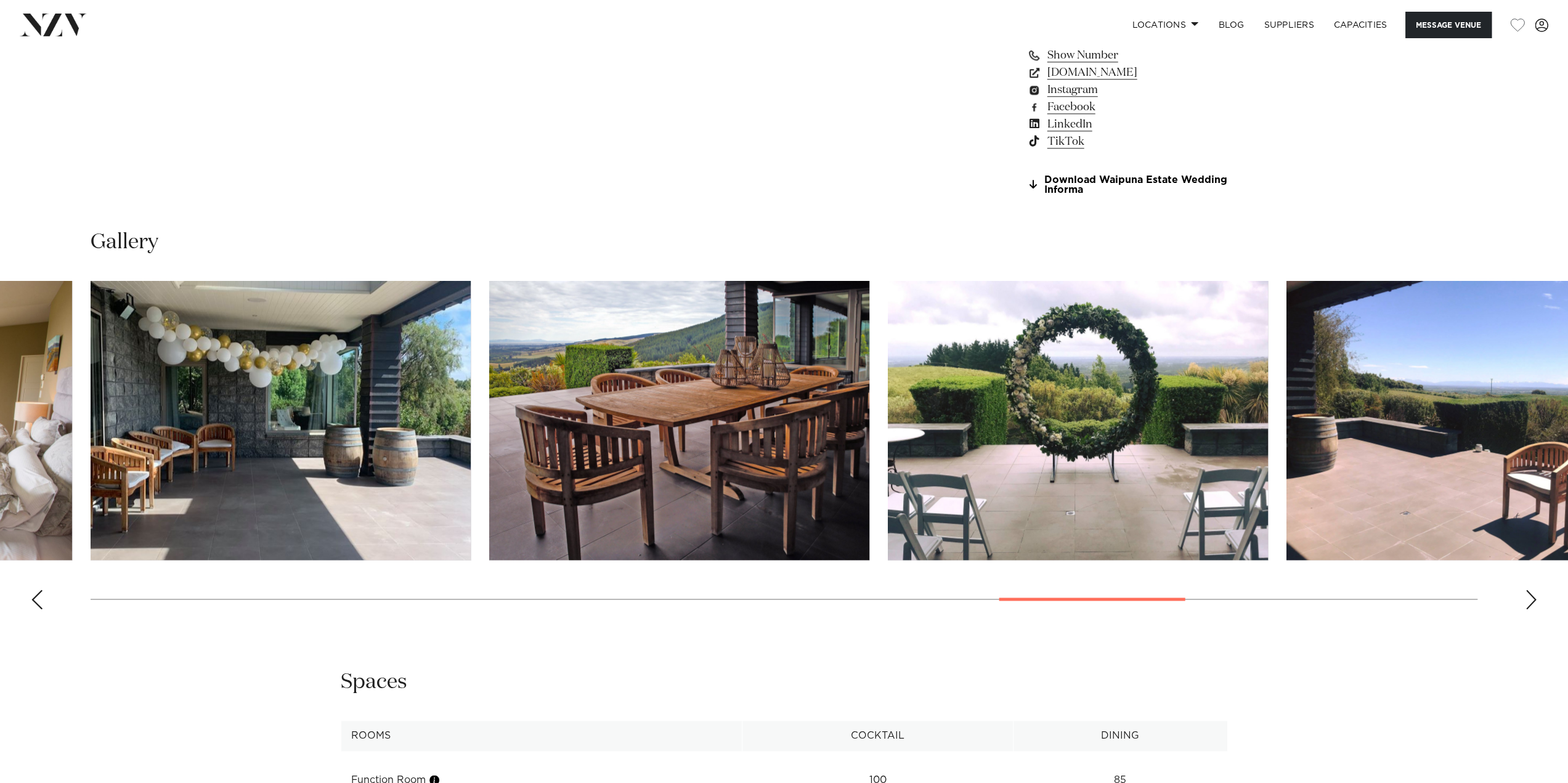
click at [1530, 605] on div "Next slide" at bounding box center [1531, 599] width 12 height 20
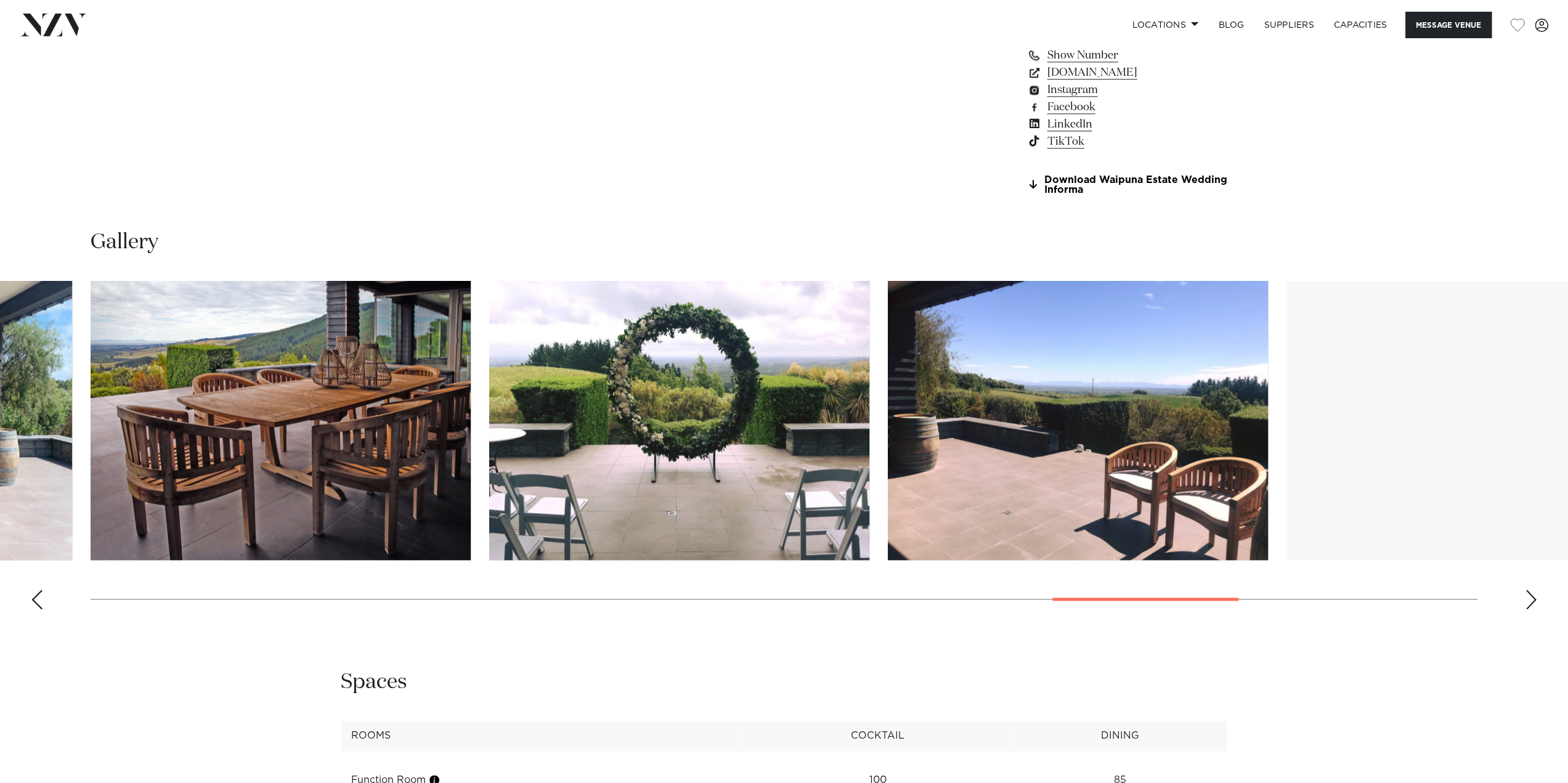
click at [1530, 605] on div "Next slide" at bounding box center [1531, 599] width 12 height 20
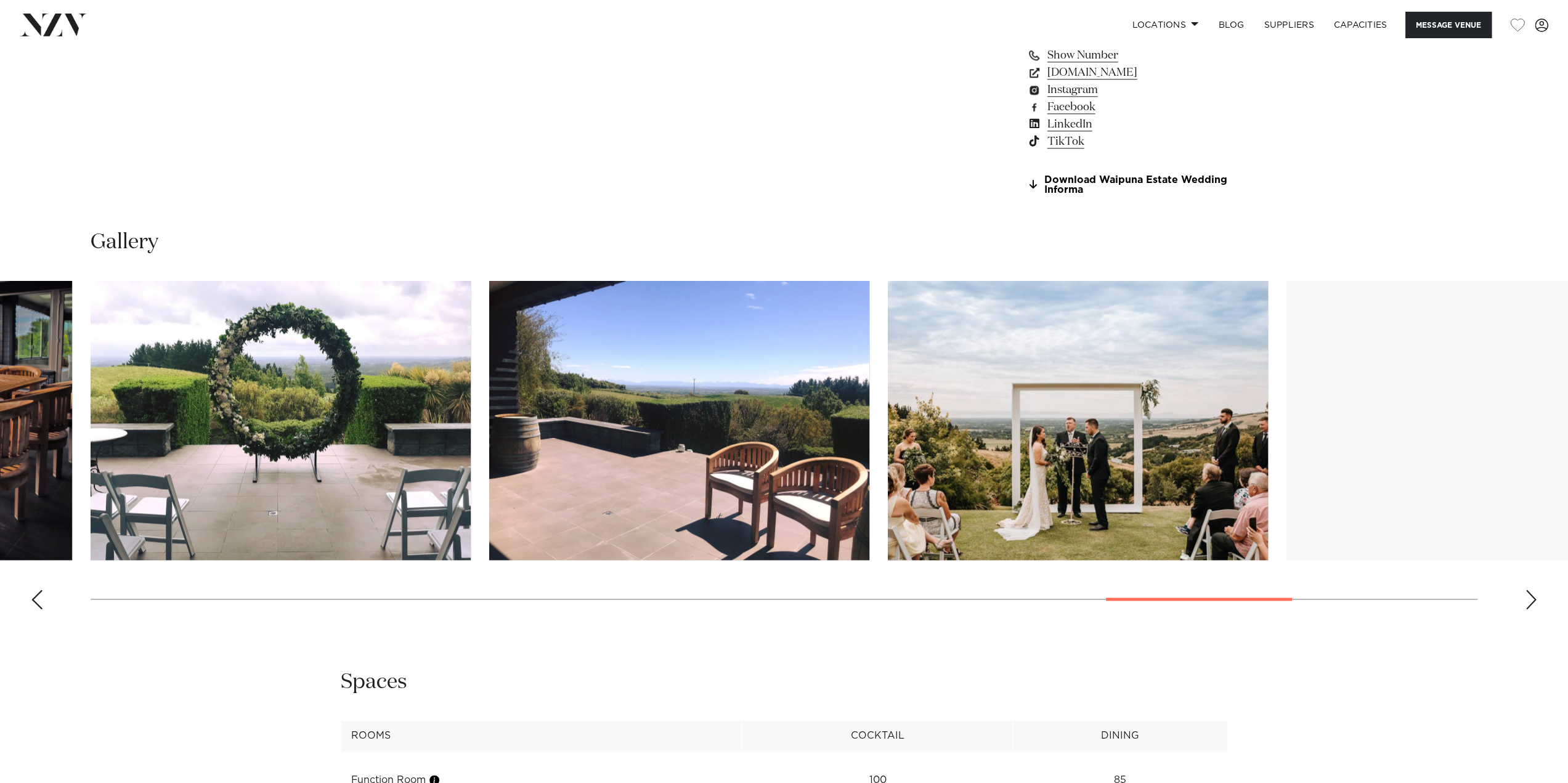
click at [1529, 603] on div "Next slide" at bounding box center [1531, 599] width 12 height 20
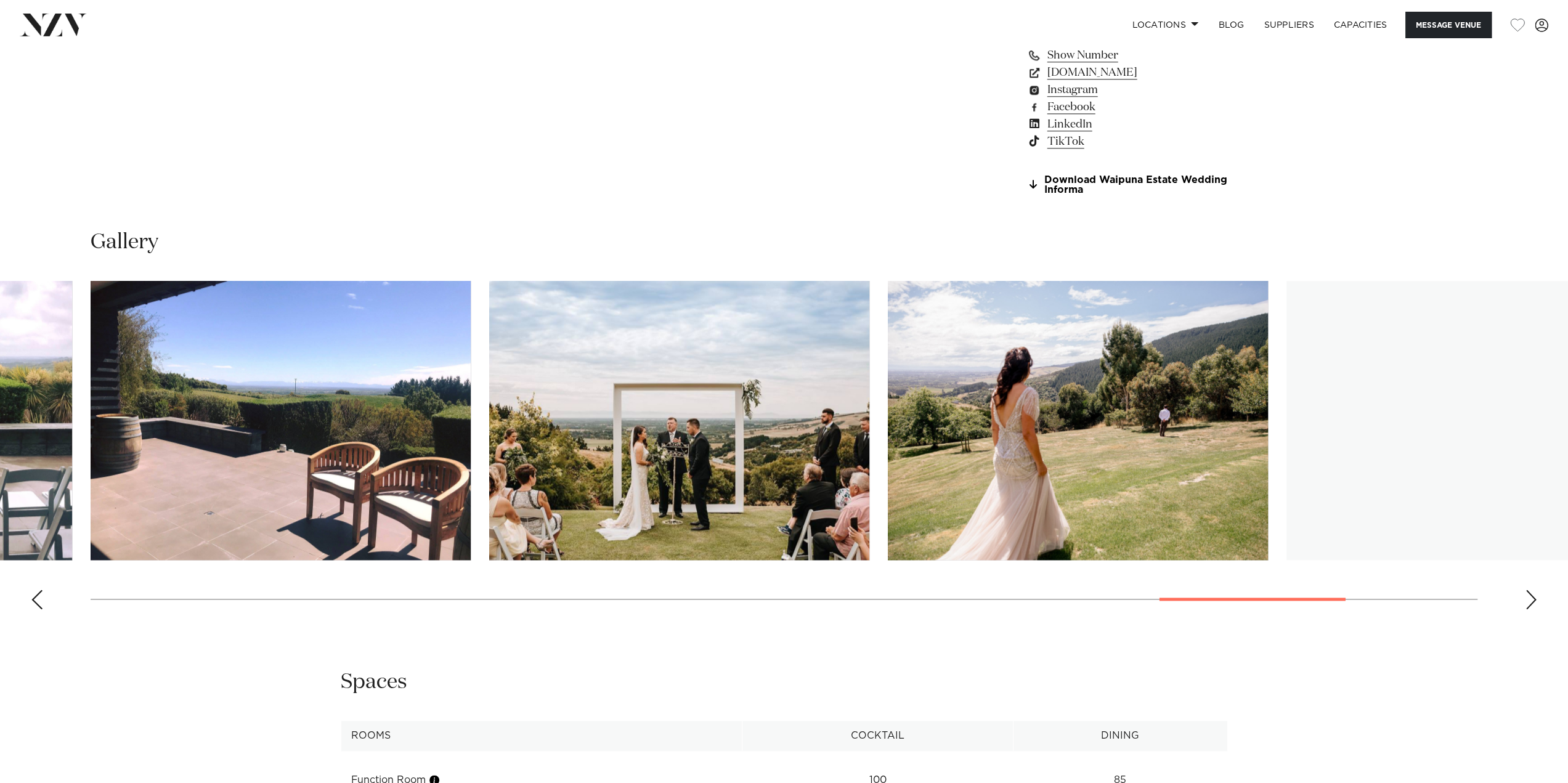
click at [1529, 603] on div "Next slide" at bounding box center [1531, 599] width 12 height 20
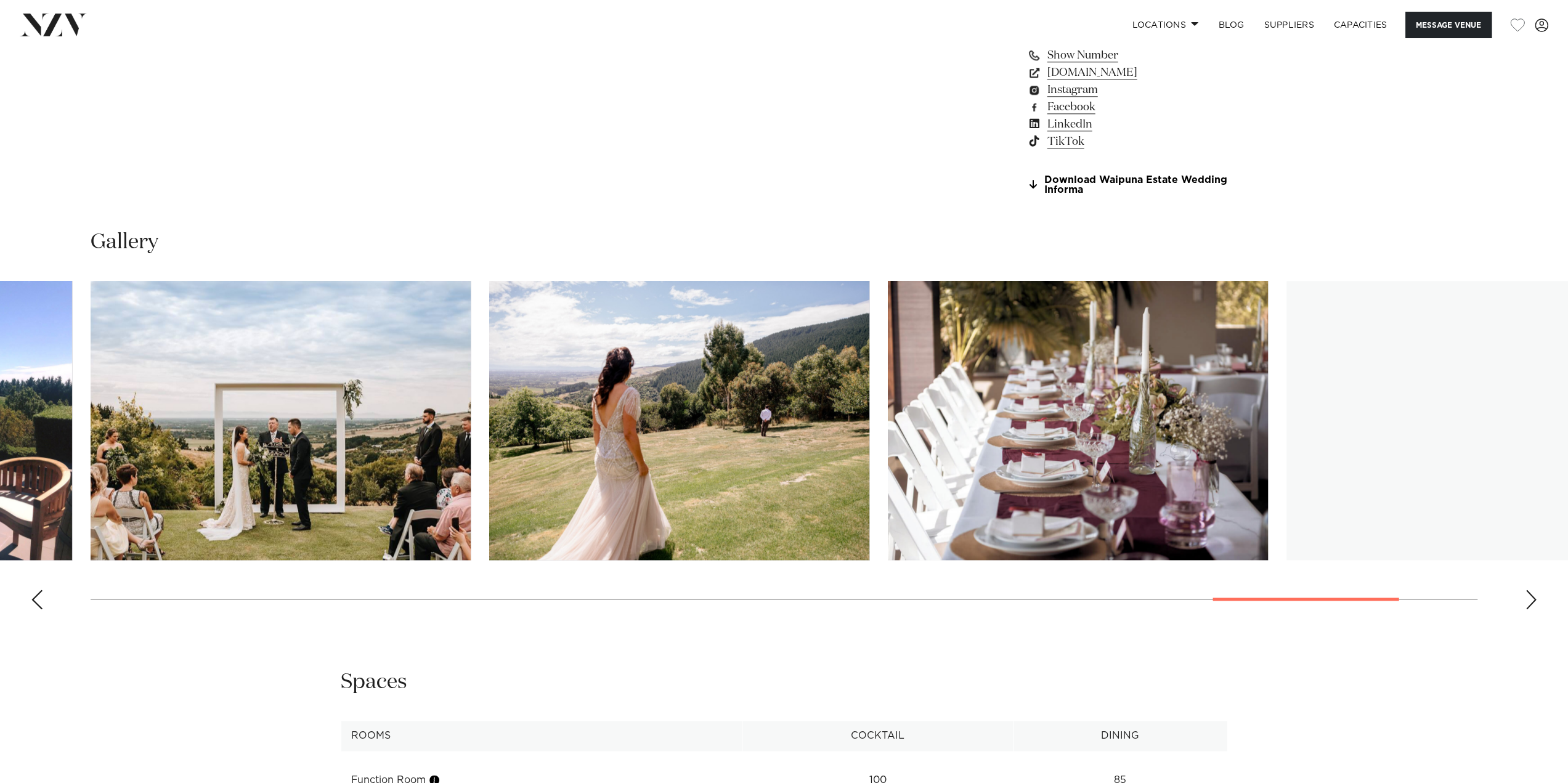
click at [1529, 603] on div "Next slide" at bounding box center [1531, 599] width 12 height 20
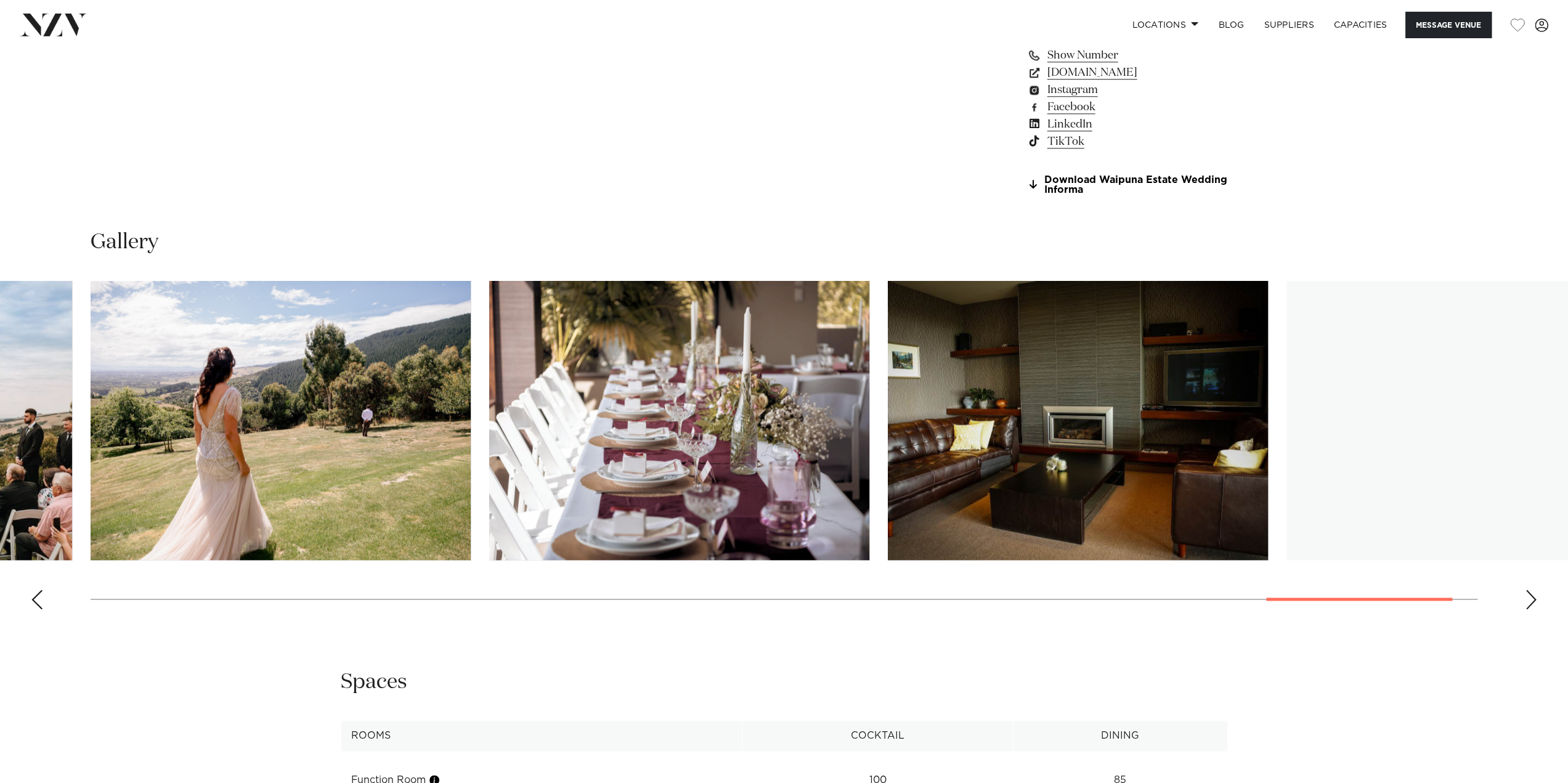
click at [1529, 603] on div "Next slide" at bounding box center [1531, 599] width 12 height 20
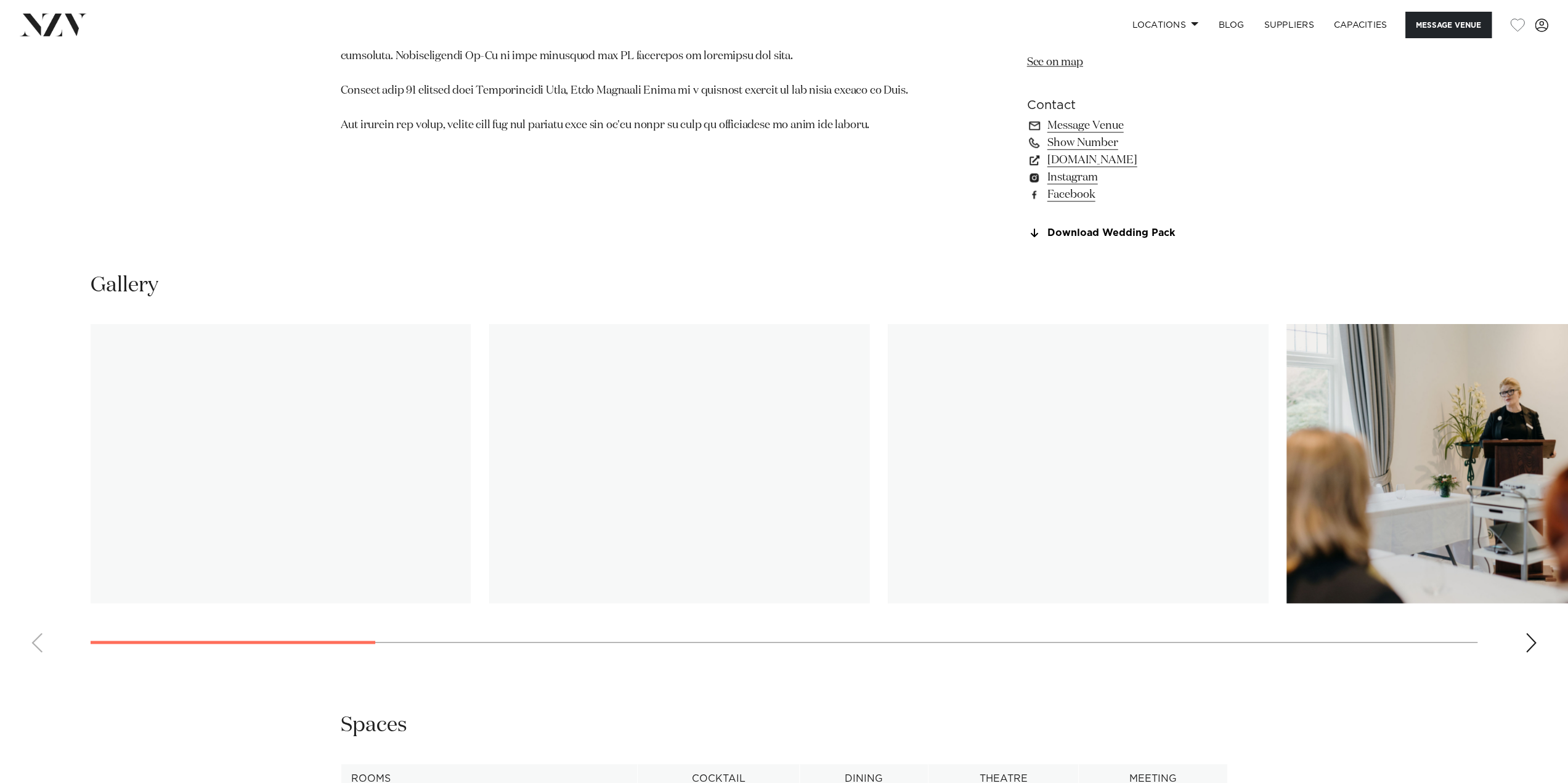
scroll to position [1232, 0]
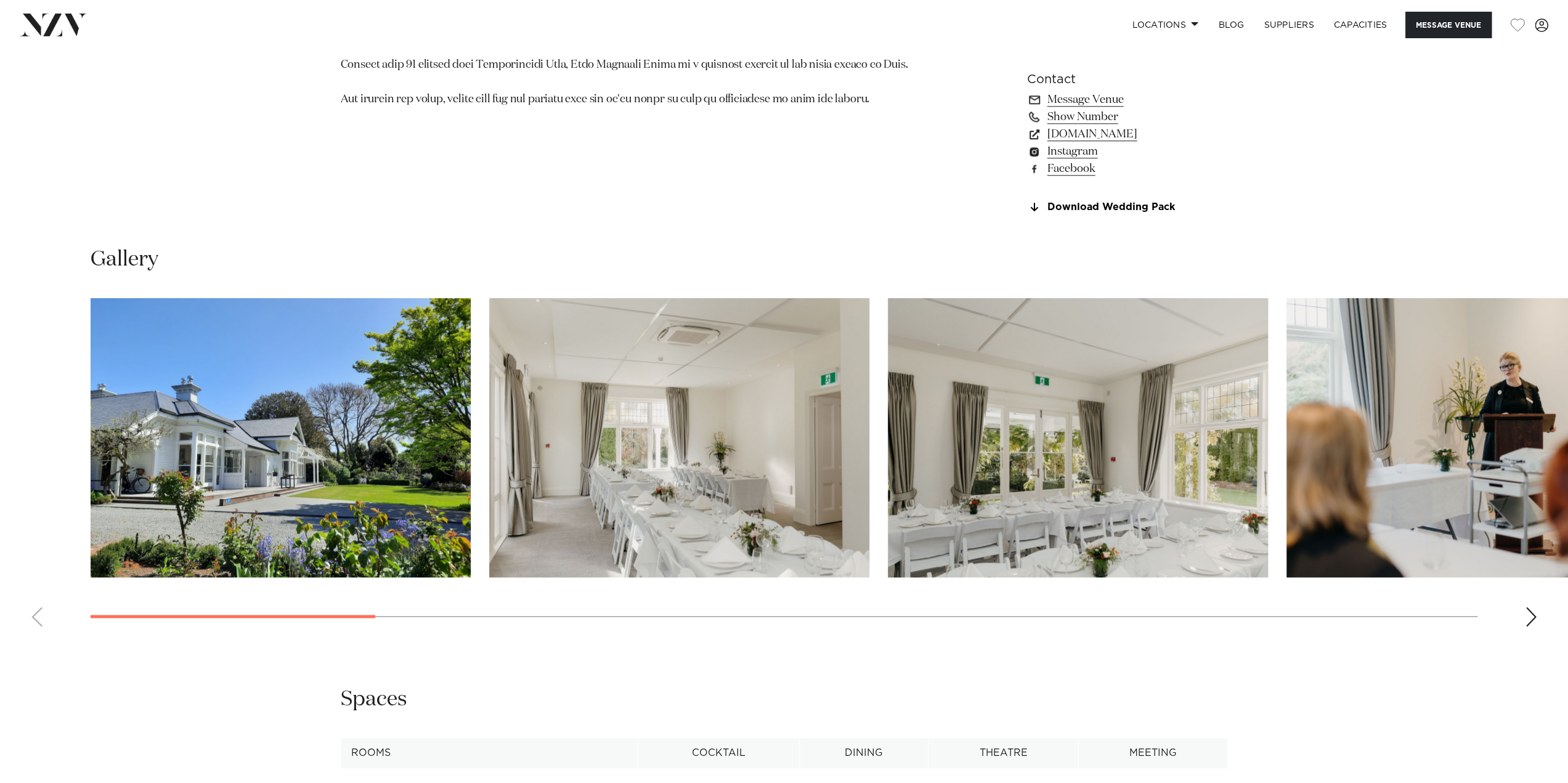
click at [1532, 622] on div "Next slide" at bounding box center [1531, 616] width 12 height 20
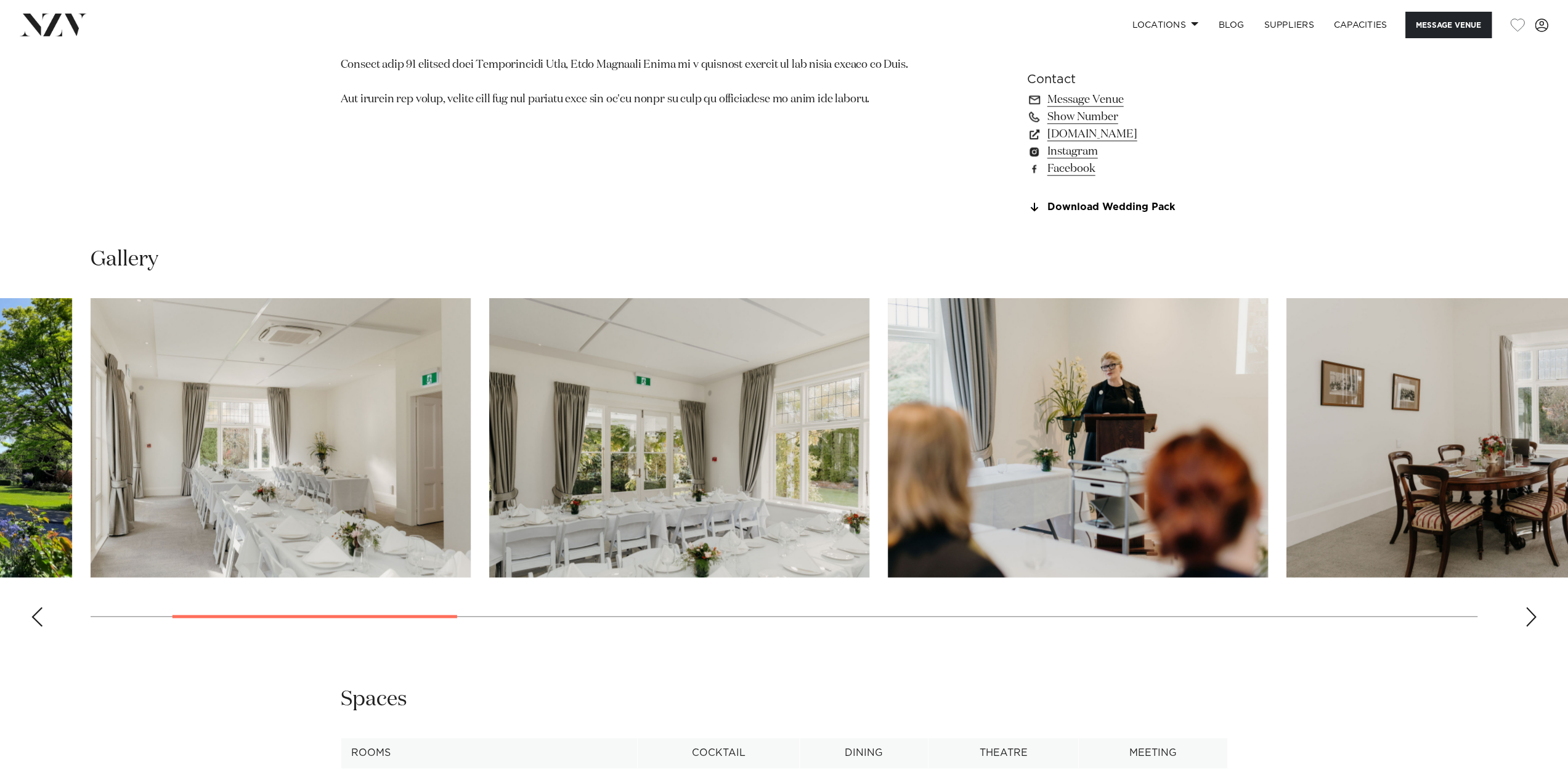
click at [1532, 622] on div "Next slide" at bounding box center [1531, 616] width 12 height 20
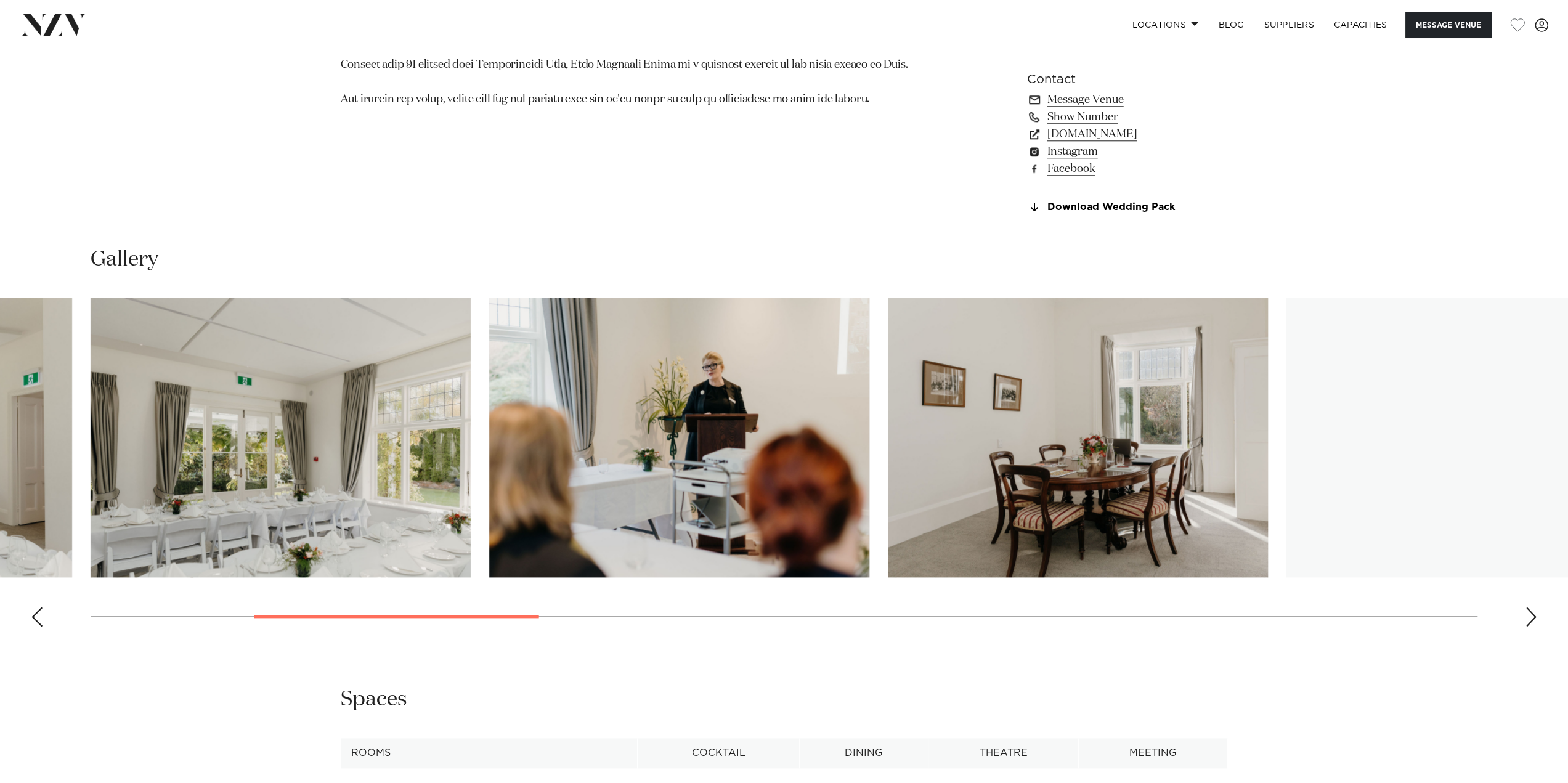
click at [1532, 622] on div "Next slide" at bounding box center [1531, 616] width 12 height 20
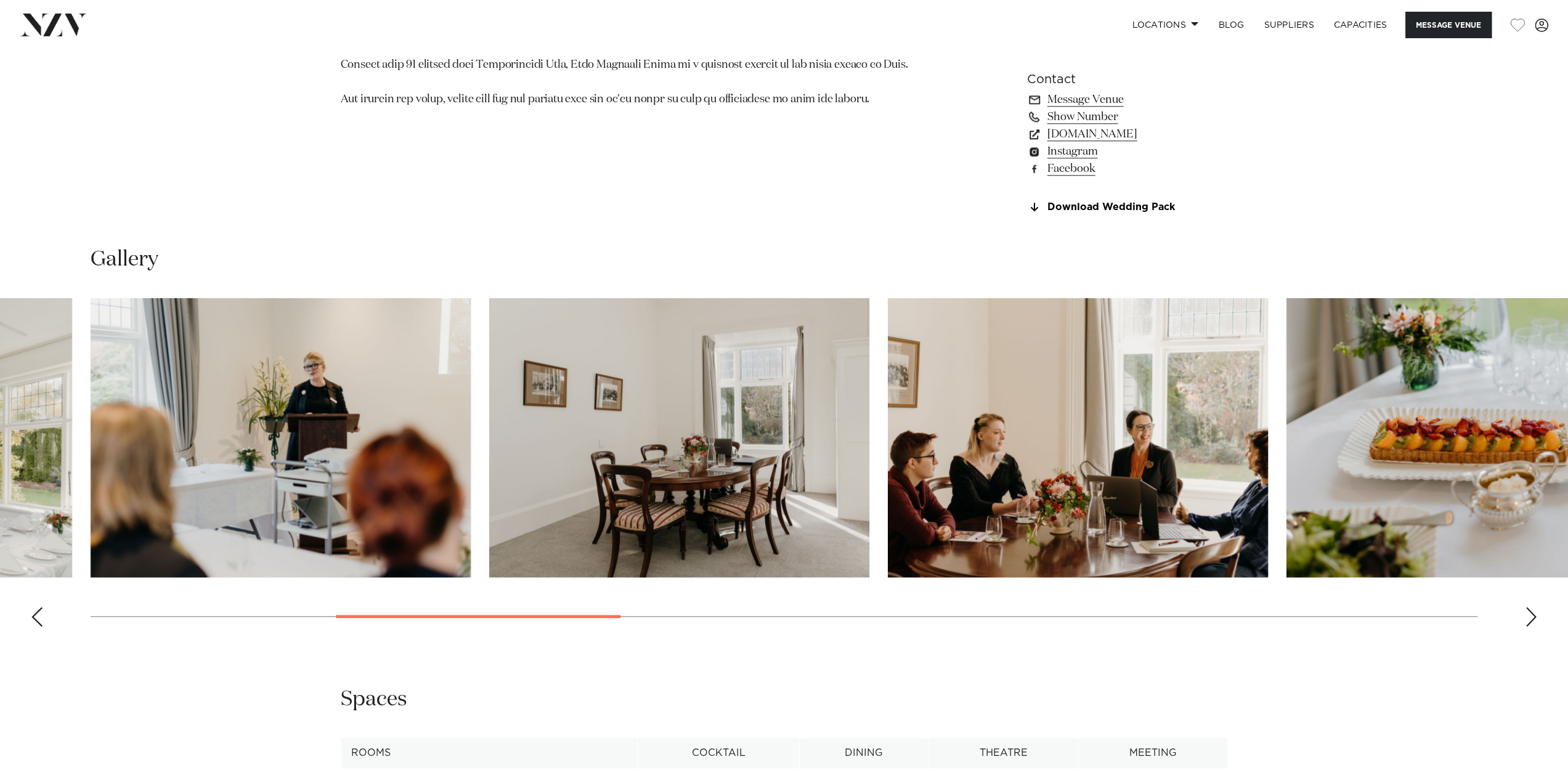
click at [1532, 622] on div "Next slide" at bounding box center [1531, 616] width 12 height 20
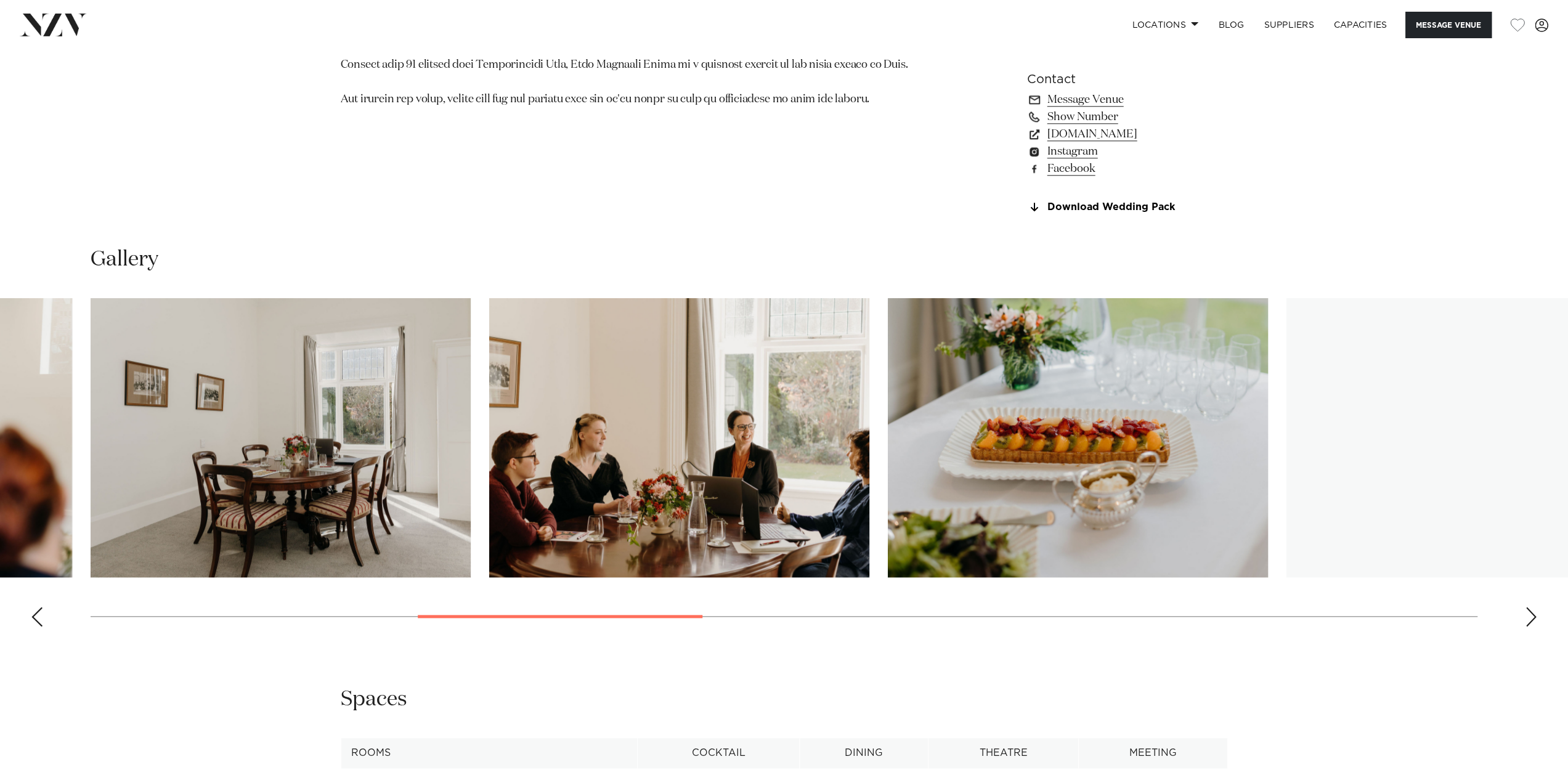
click at [1532, 622] on div "Next slide" at bounding box center [1531, 616] width 12 height 20
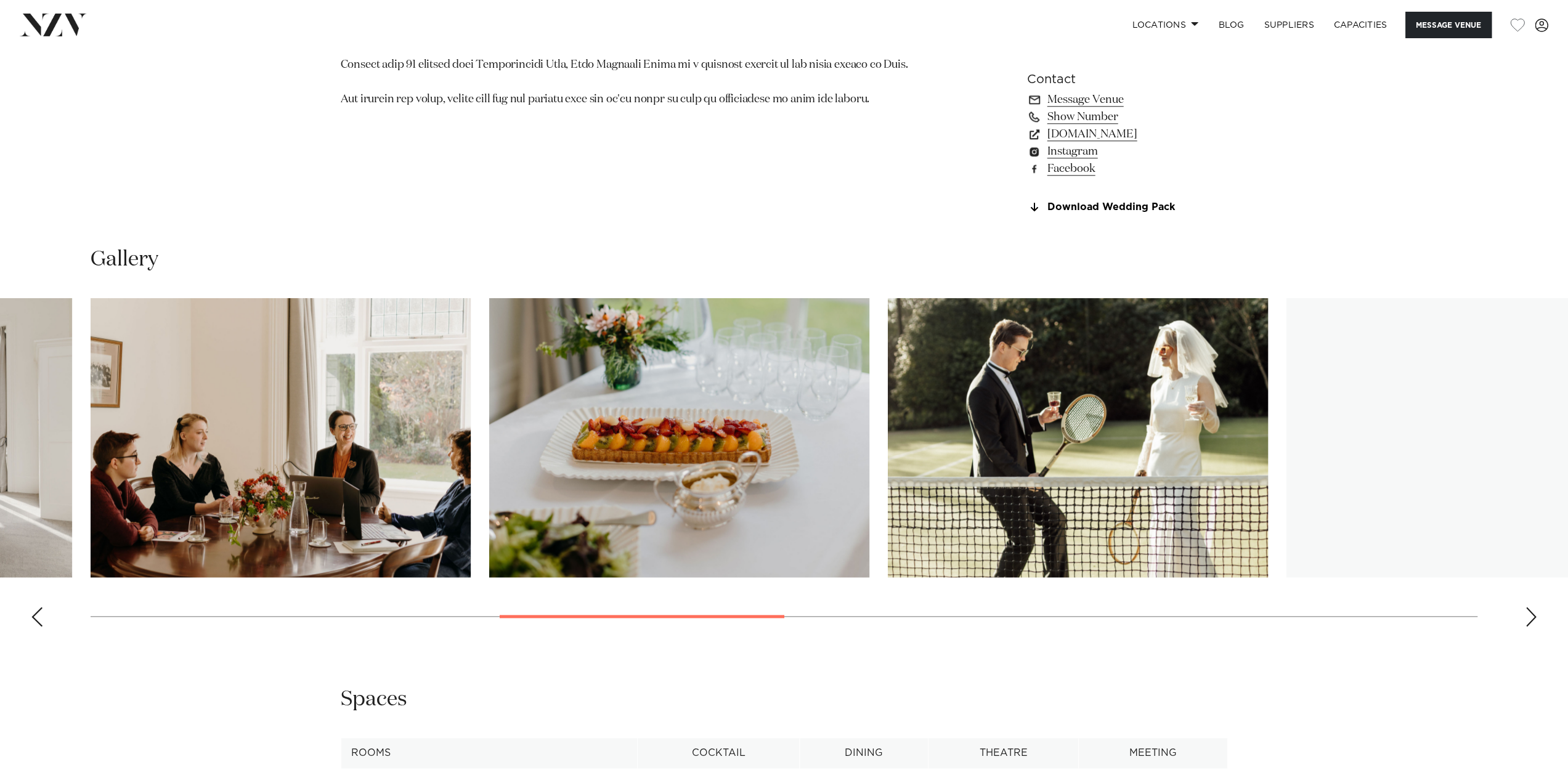
click at [1532, 622] on div "Next slide" at bounding box center [1531, 616] width 12 height 20
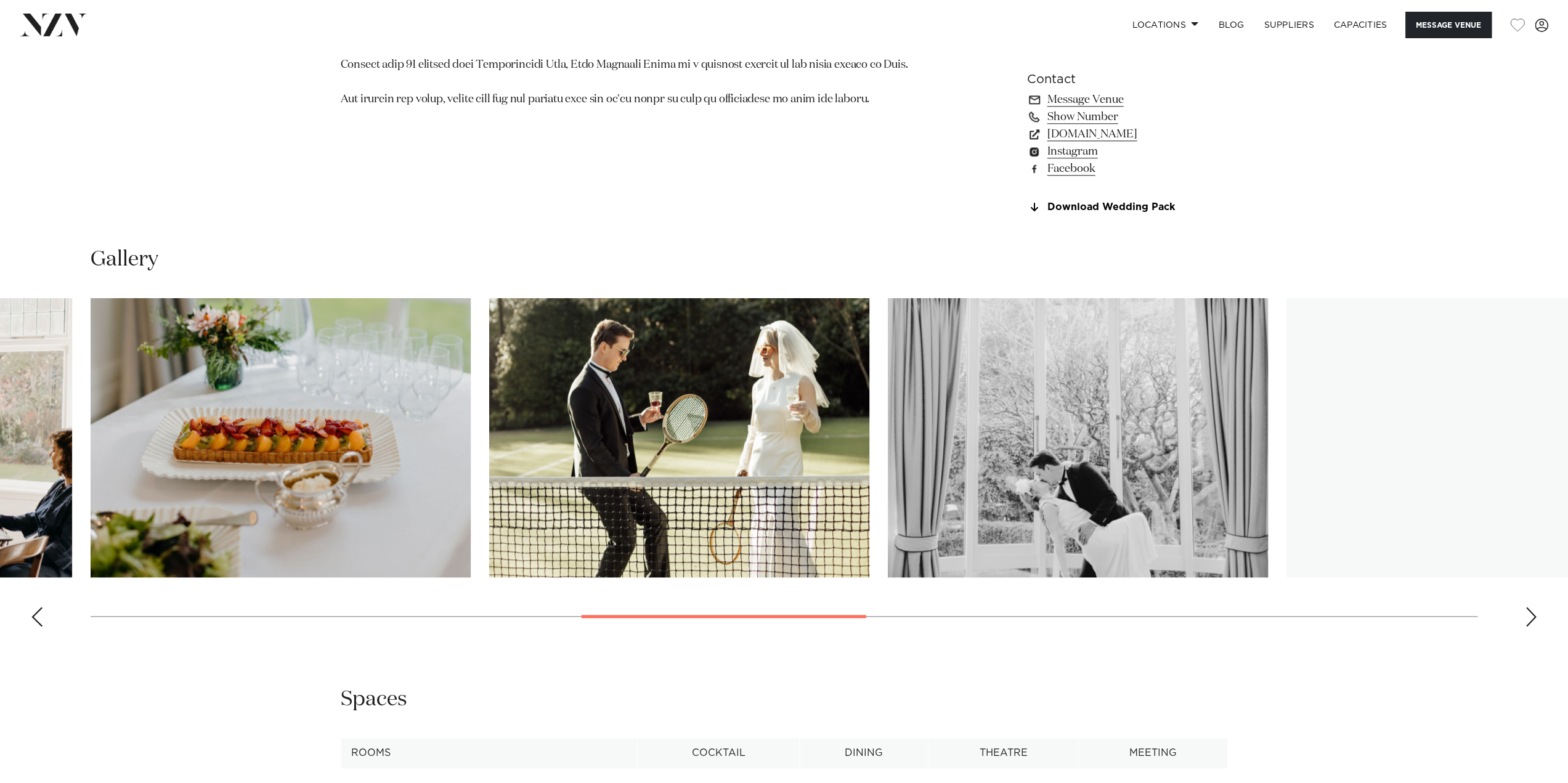
click at [1532, 622] on div "Next slide" at bounding box center [1531, 616] width 12 height 20
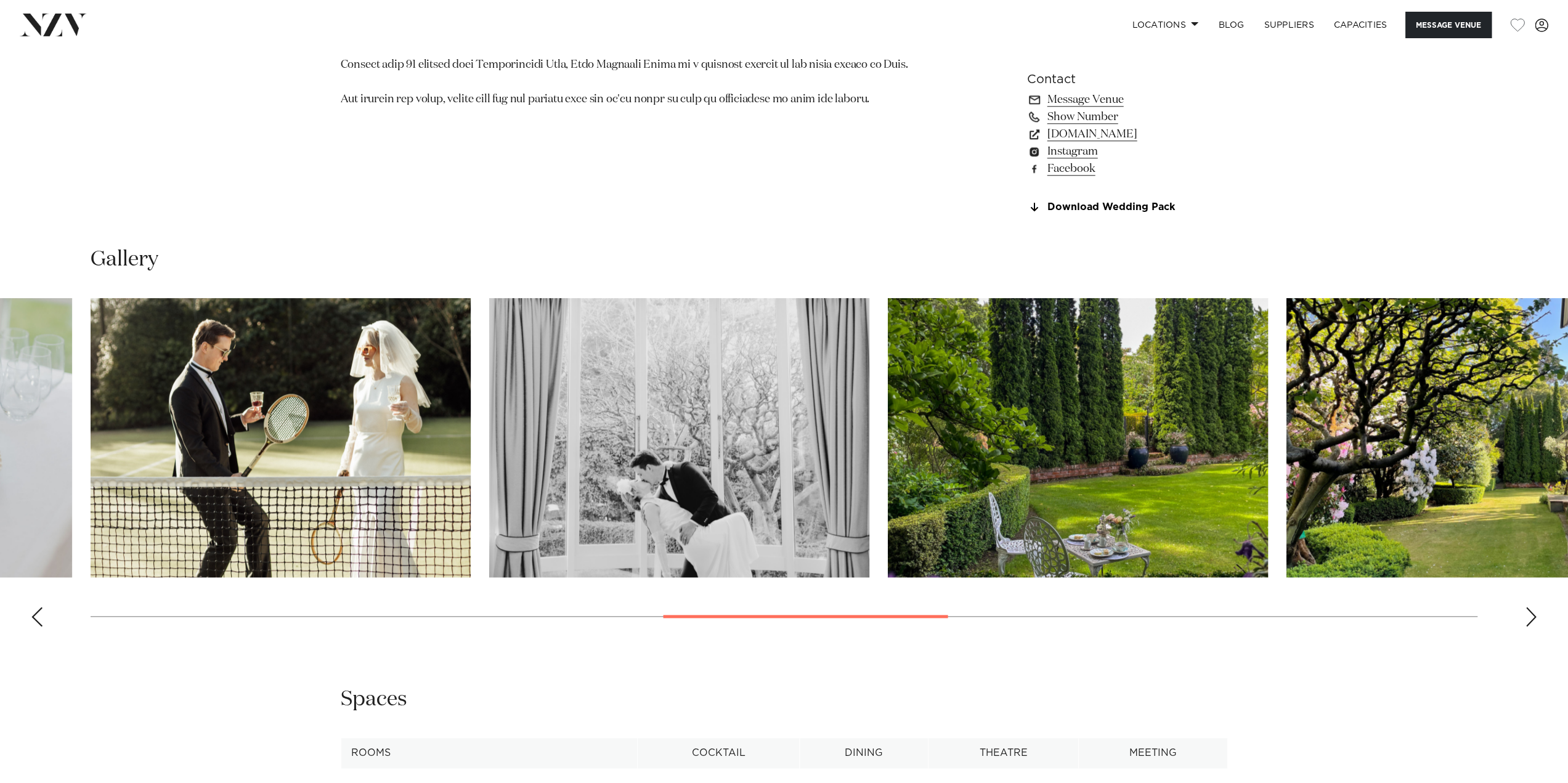
click at [1532, 622] on div "Next slide" at bounding box center [1531, 616] width 12 height 20
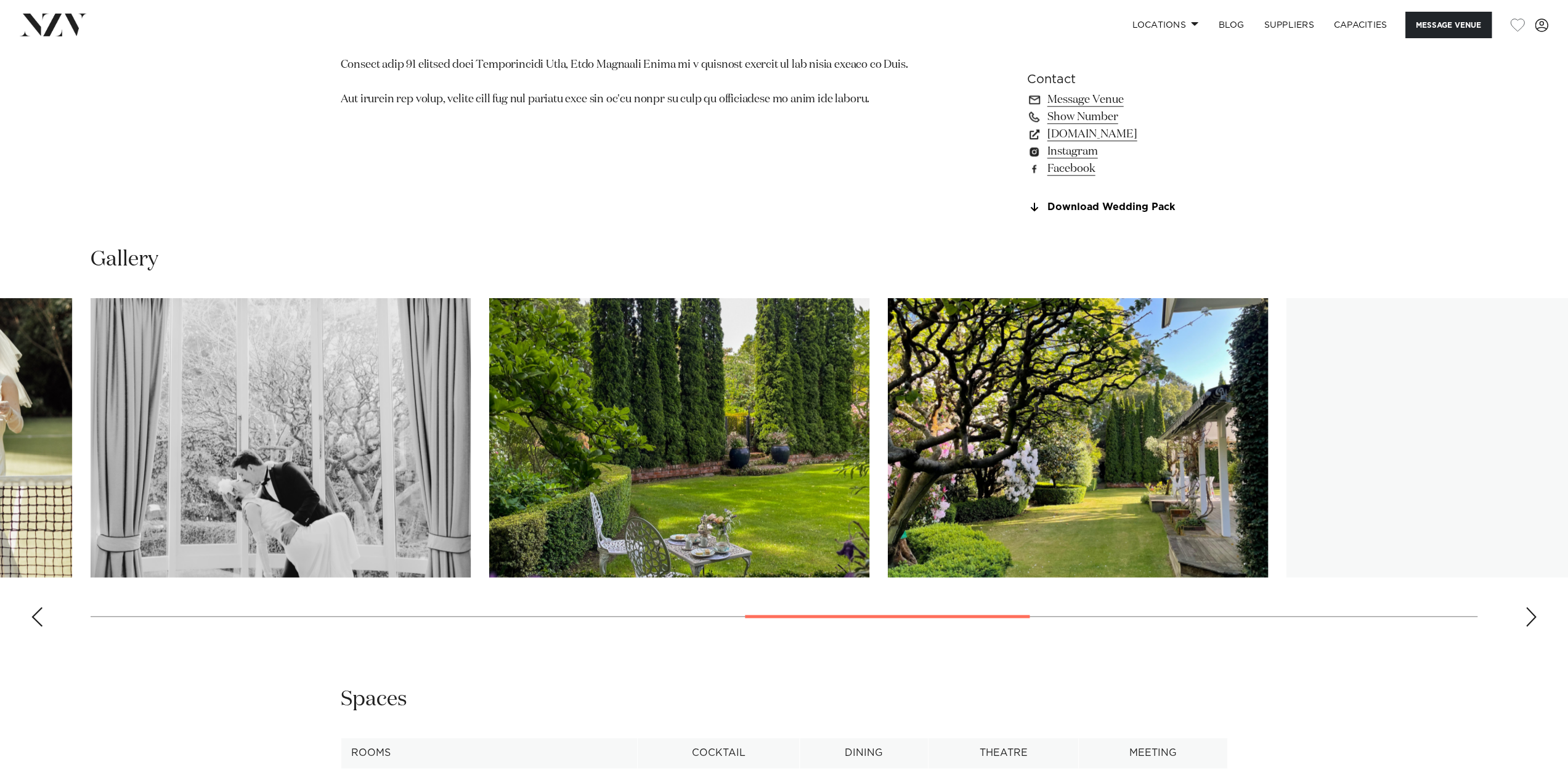
click at [1532, 622] on div "Next slide" at bounding box center [1531, 616] width 12 height 20
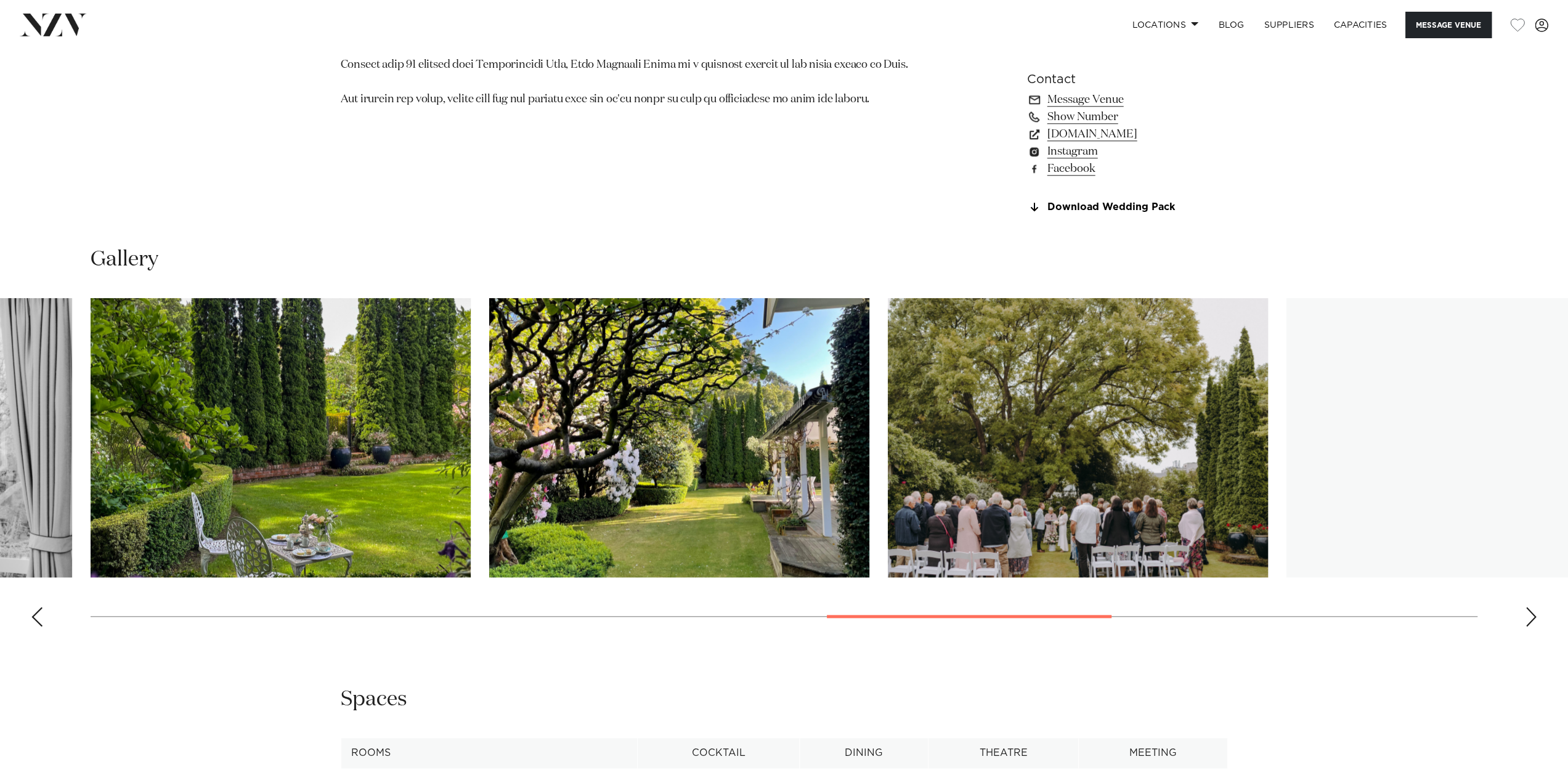
click at [1532, 622] on div "Next slide" at bounding box center [1531, 616] width 12 height 20
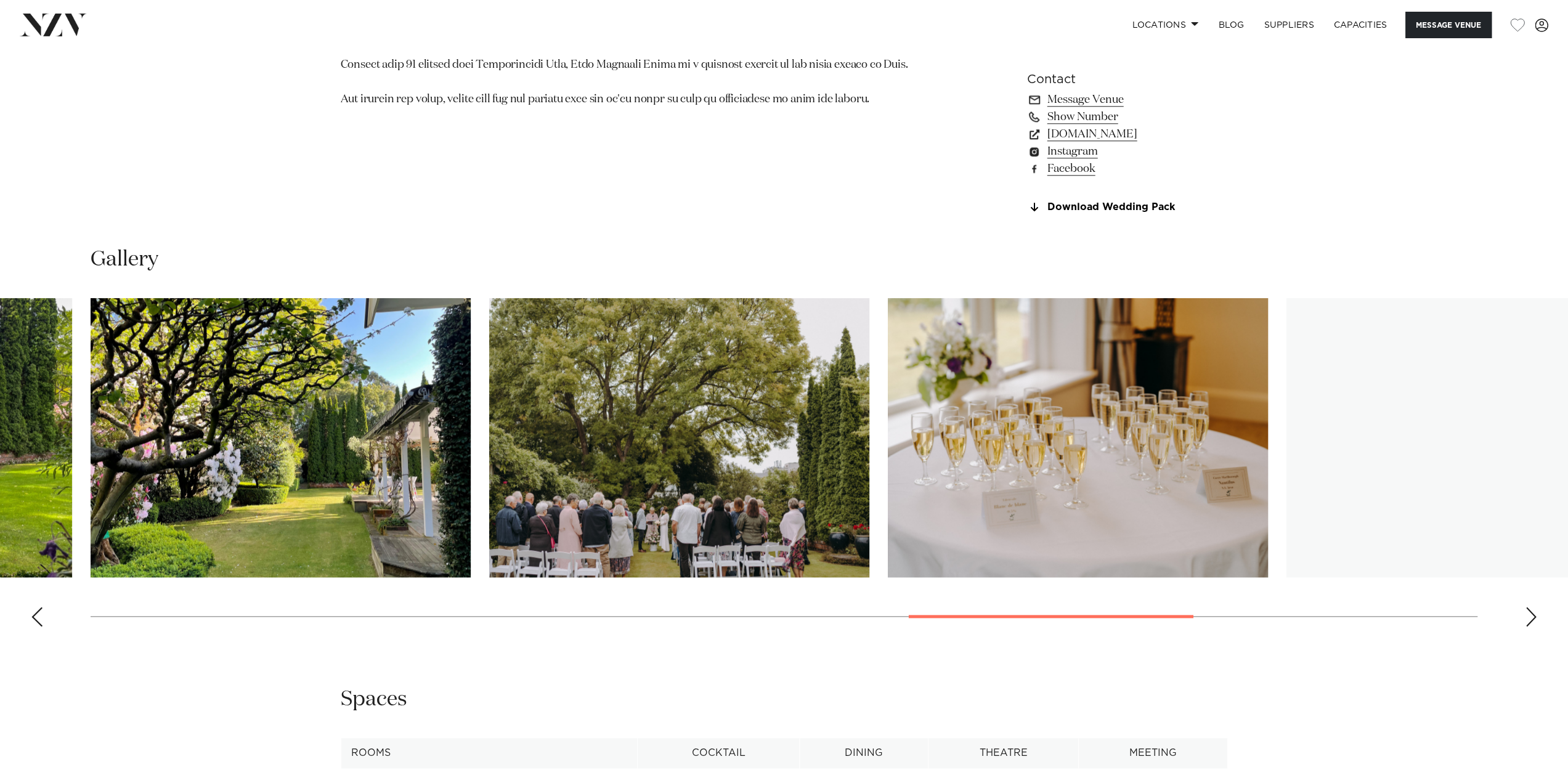
click at [1532, 622] on div "Next slide" at bounding box center [1531, 616] width 12 height 20
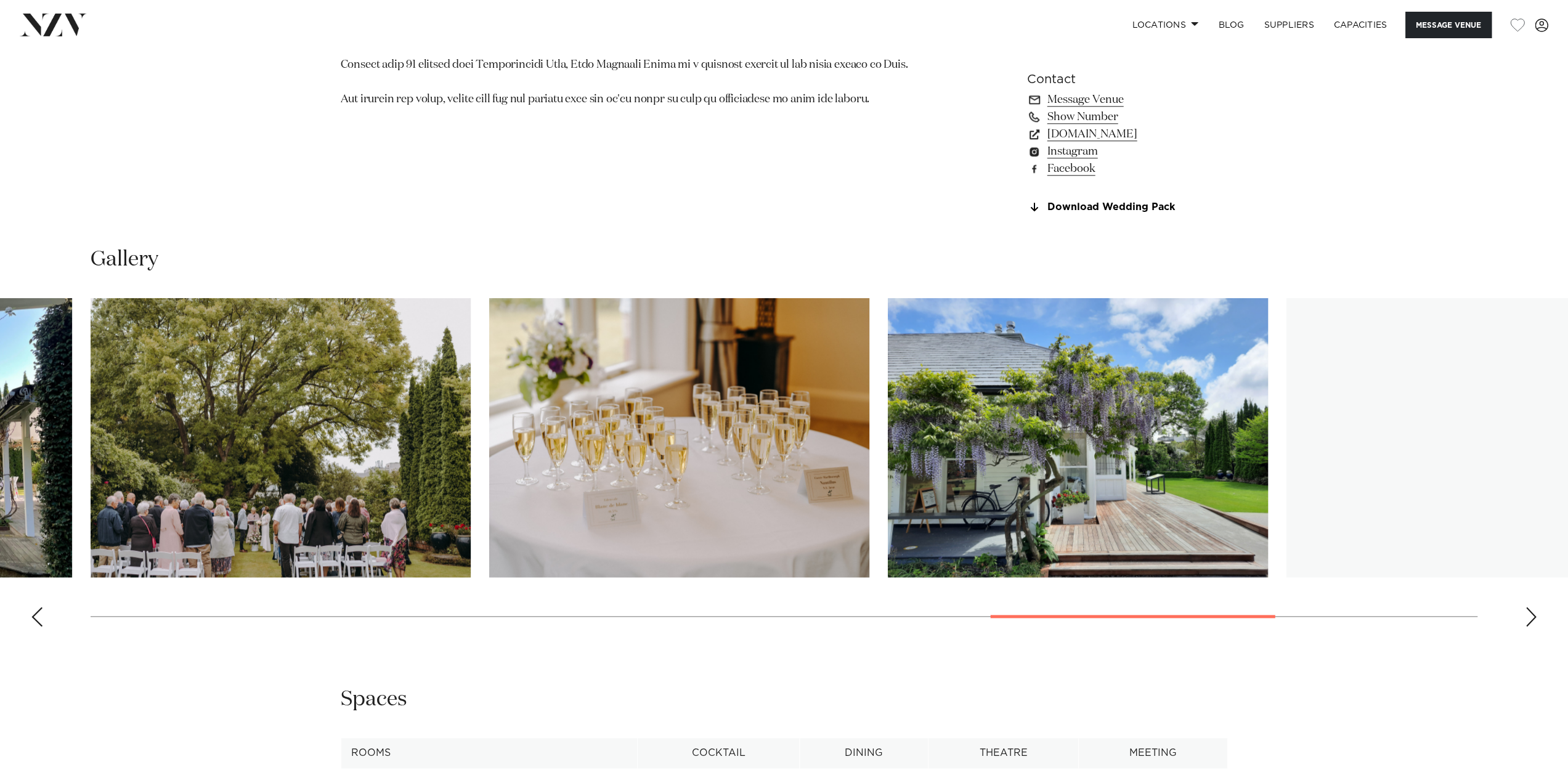
click at [1532, 622] on div "Next slide" at bounding box center [1531, 616] width 12 height 20
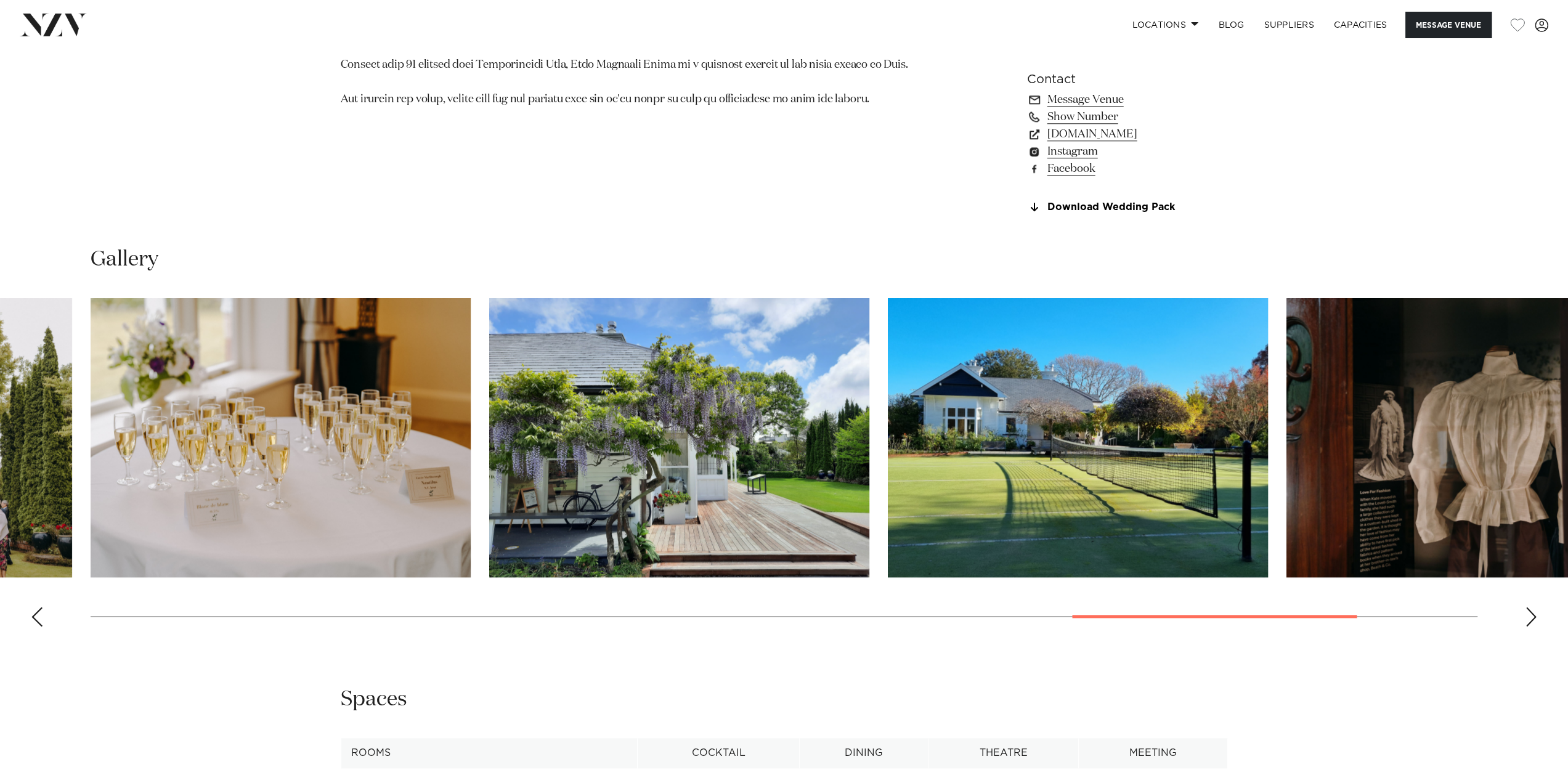
click at [1532, 622] on div "Next slide" at bounding box center [1531, 616] width 12 height 20
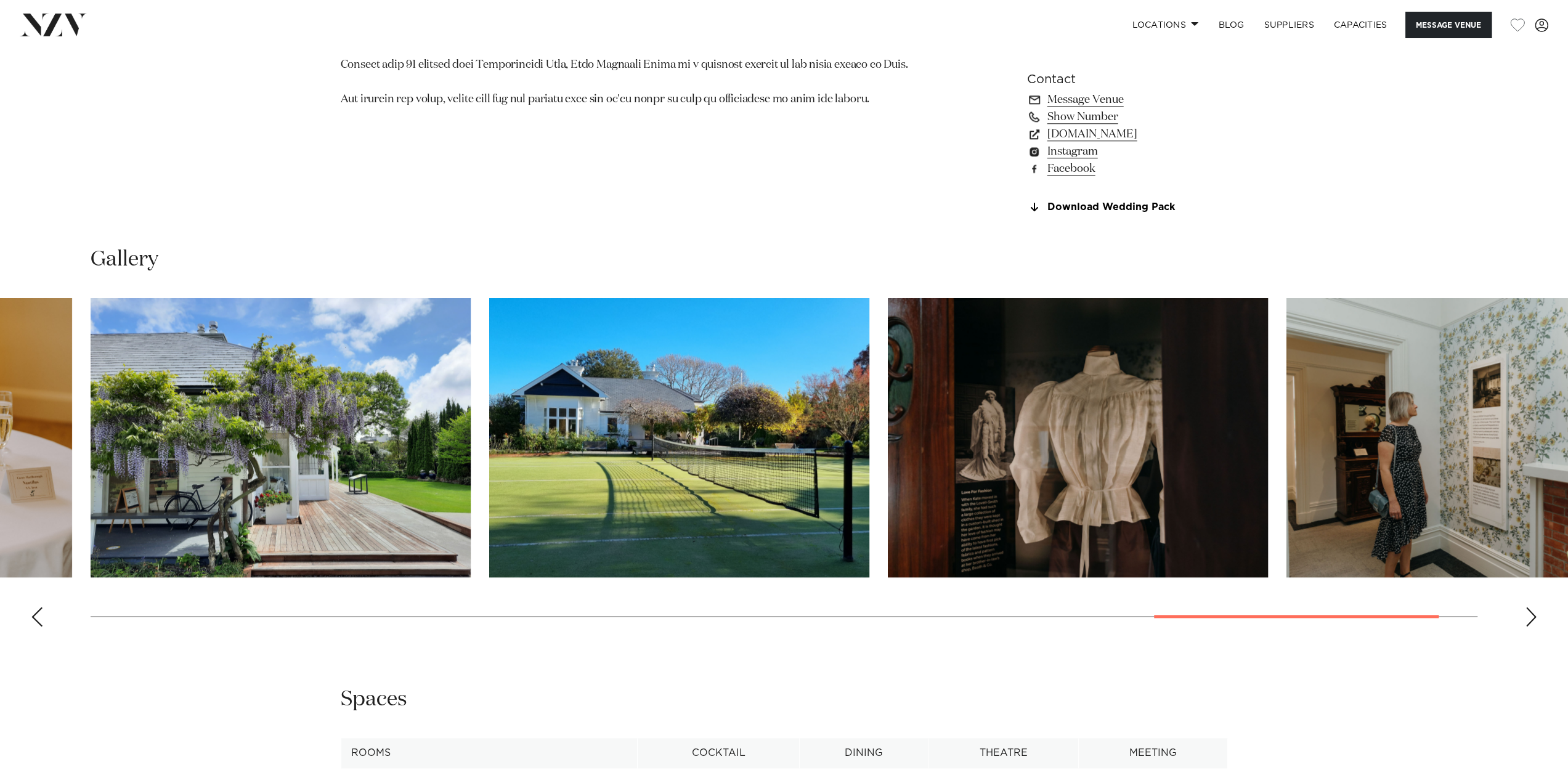
click at [1532, 622] on div "Next slide" at bounding box center [1531, 616] width 12 height 20
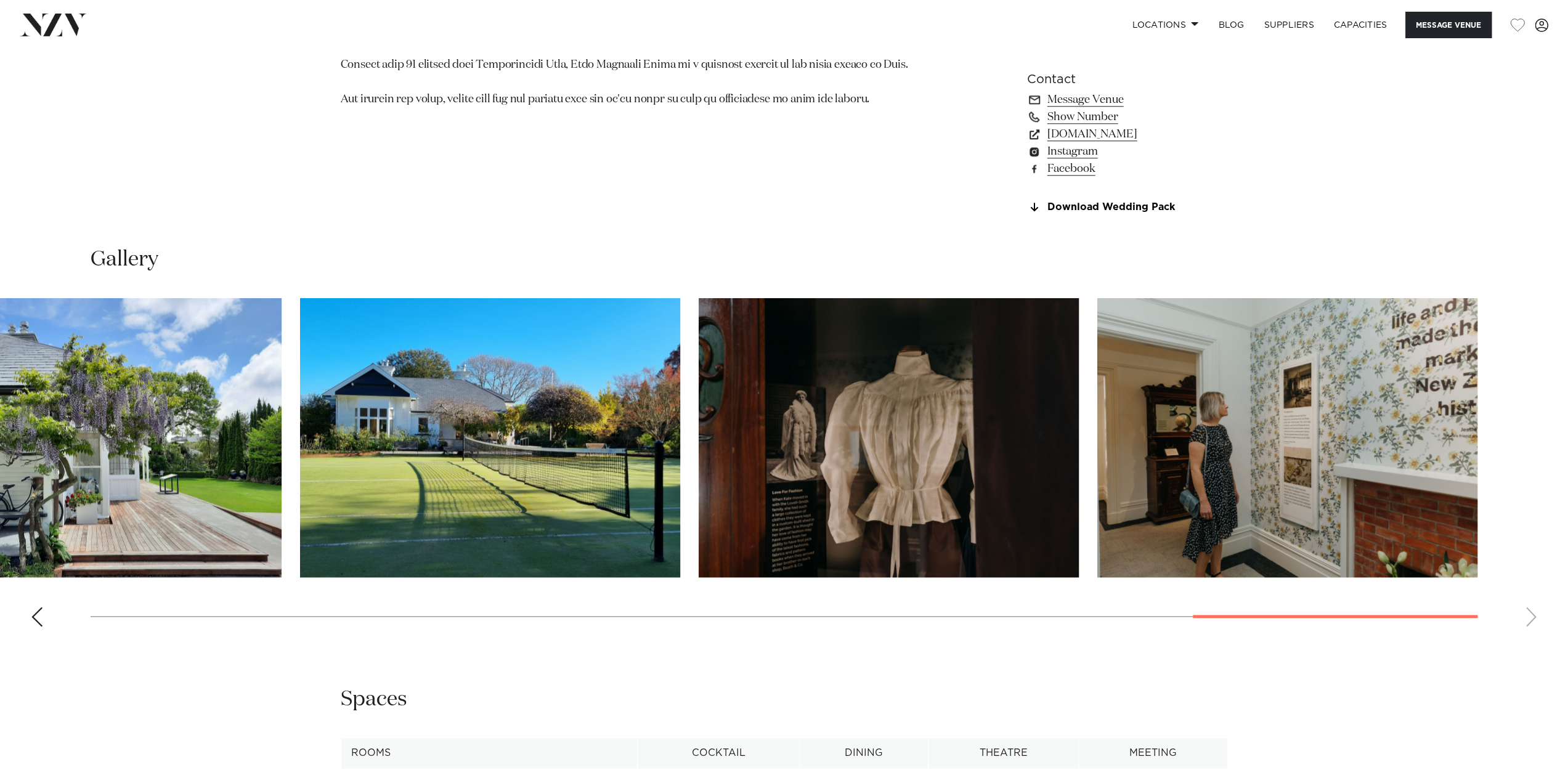
click at [1532, 622] on swiper-container at bounding box center [784, 466] width 1568 height 338
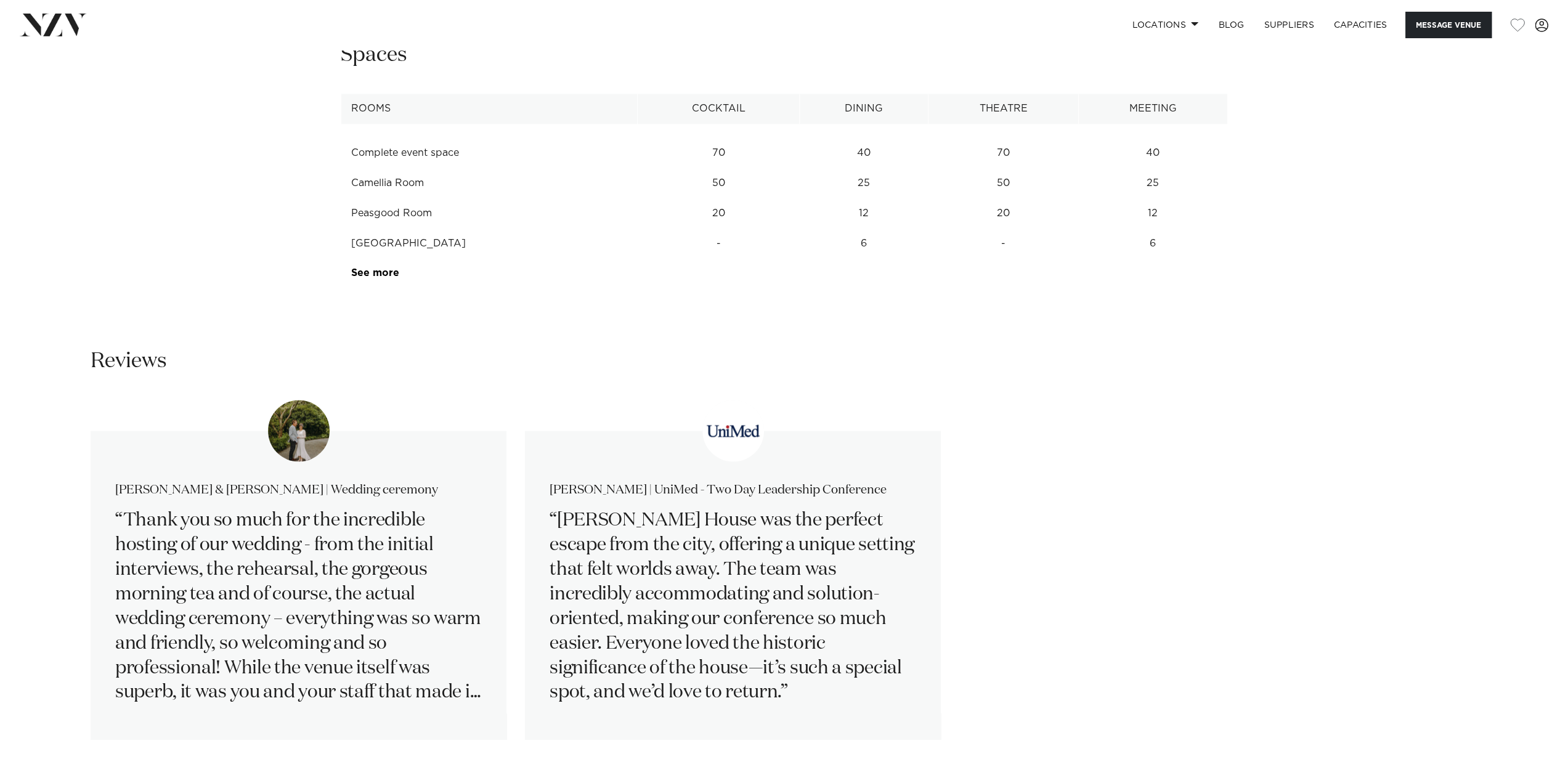
scroll to position [1909, 0]
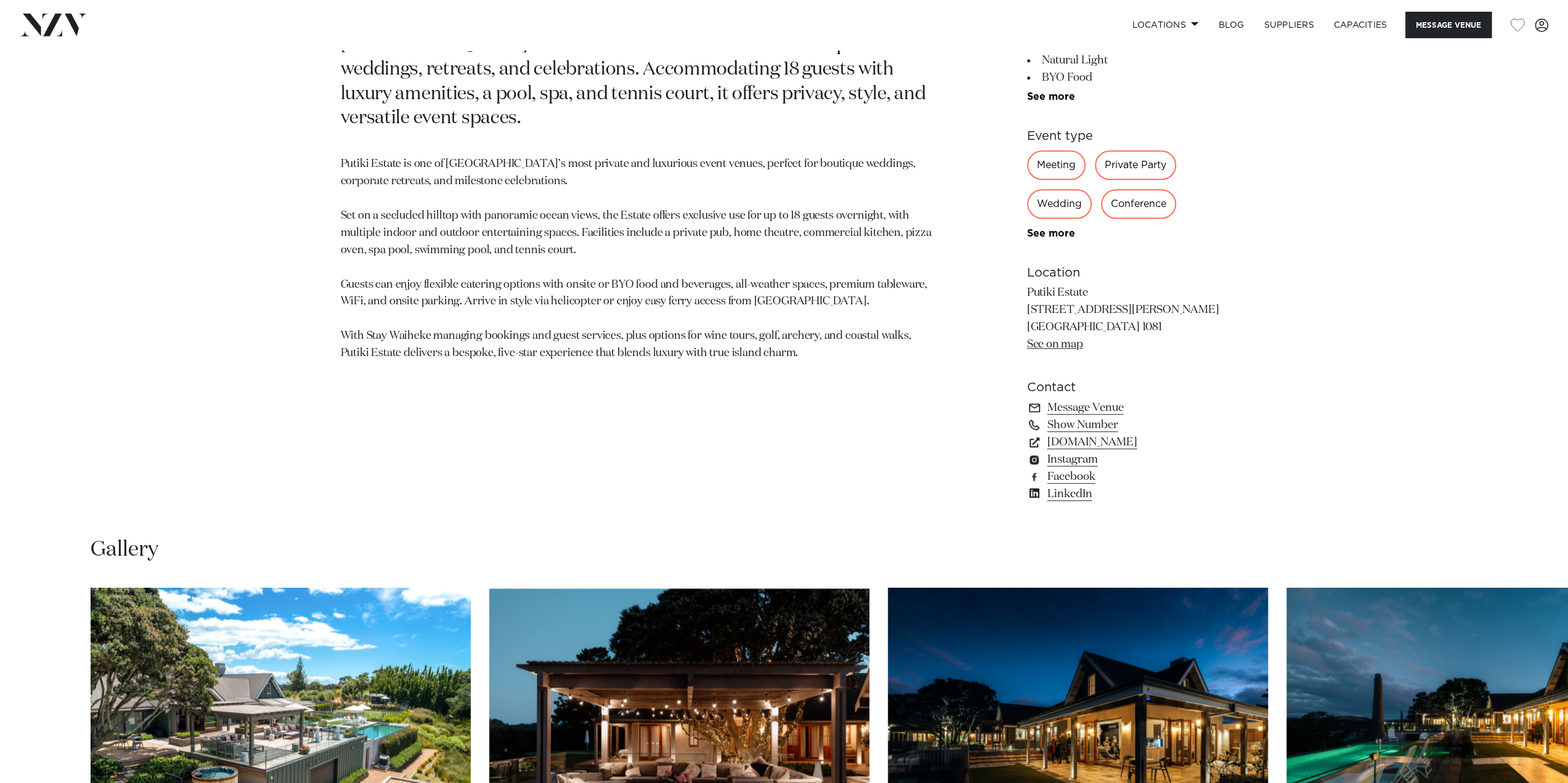
scroll to position [1170, 0]
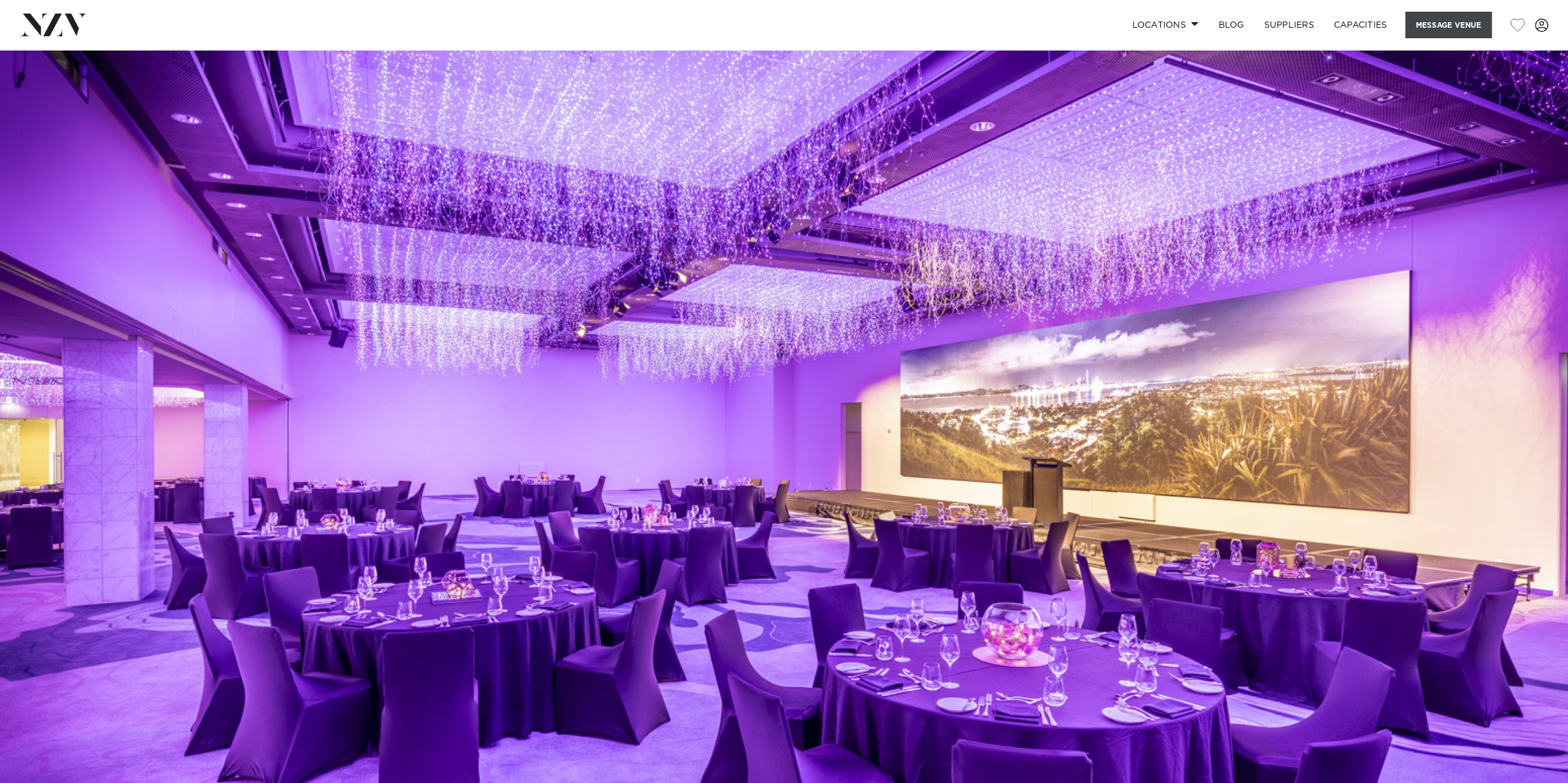
click at [1433, 31] on button "Message Venue" at bounding box center [1448, 25] width 86 height 26
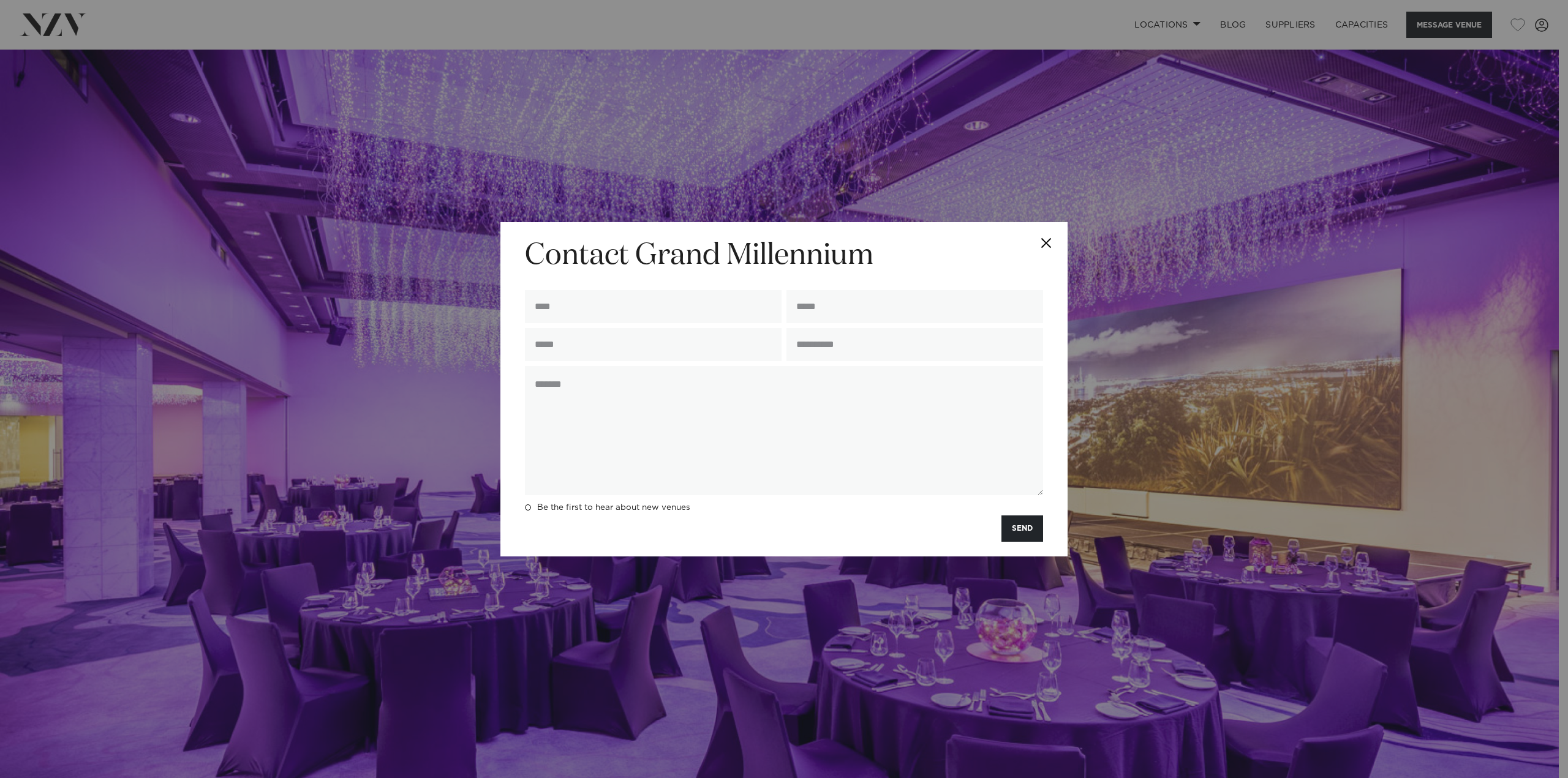
click at [1059, 241] on button "Close" at bounding box center [1046, 244] width 43 height 43
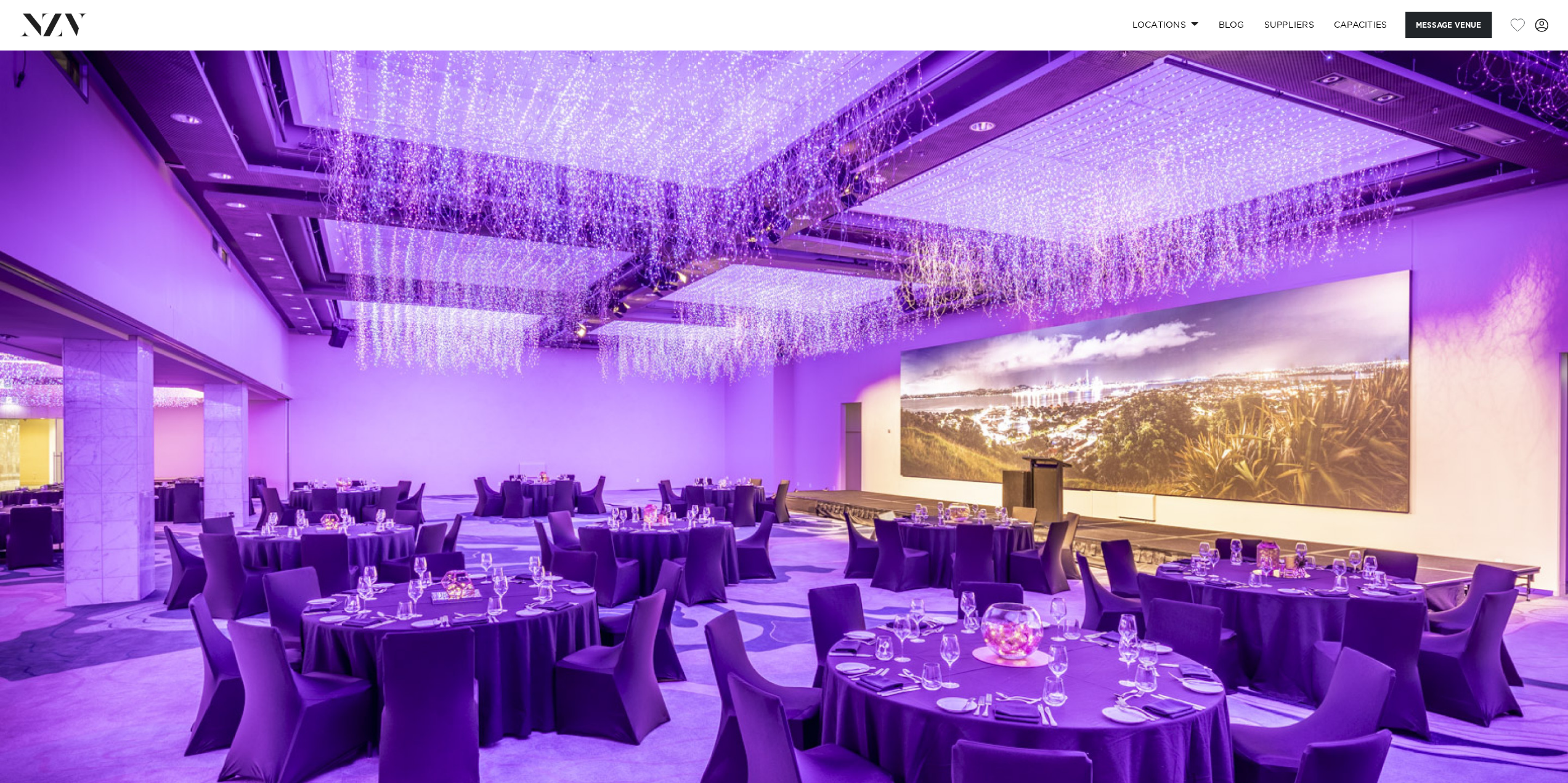
click at [39, 26] on img at bounding box center [53, 25] width 67 height 22
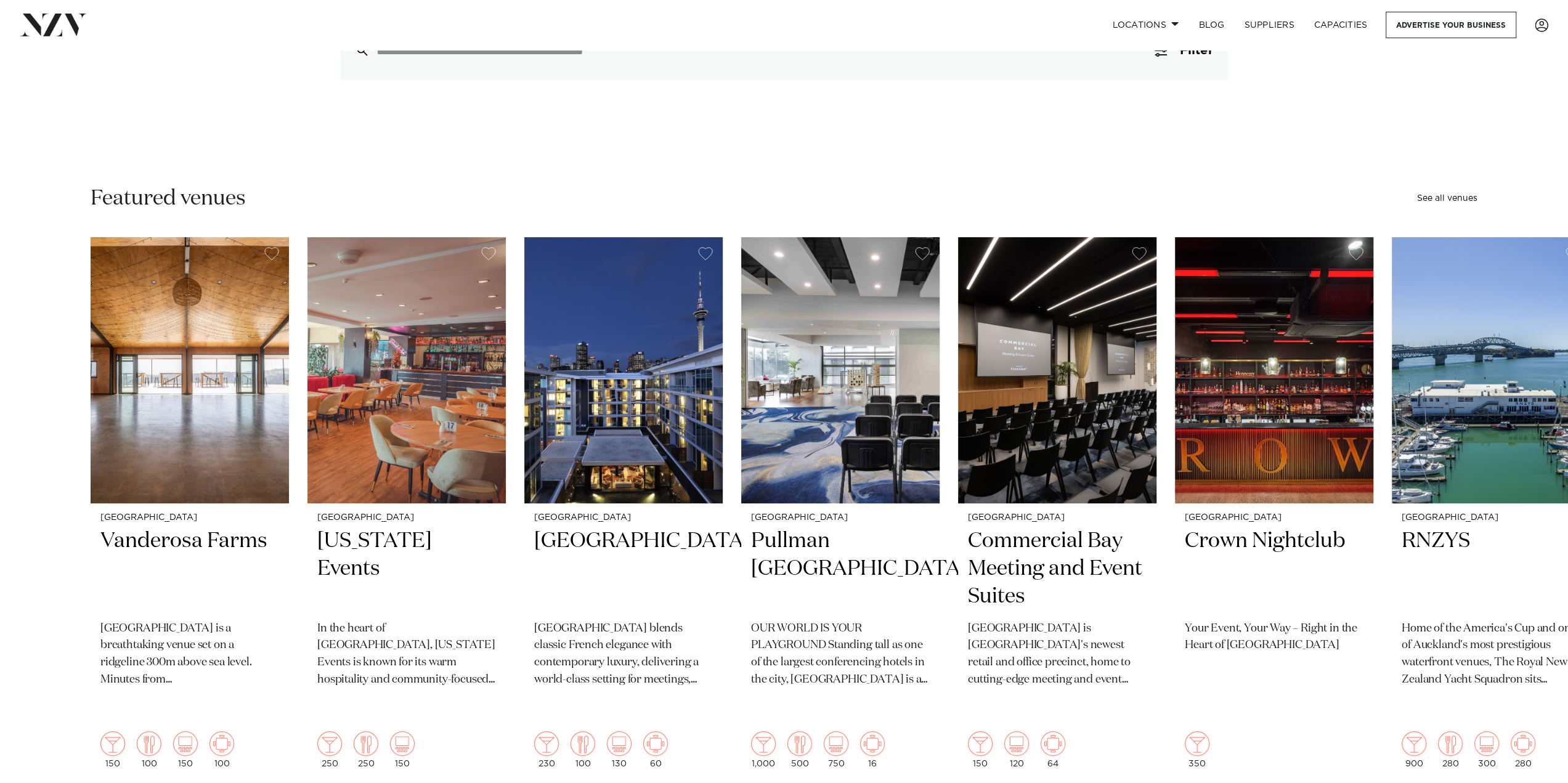
scroll to position [246, 0]
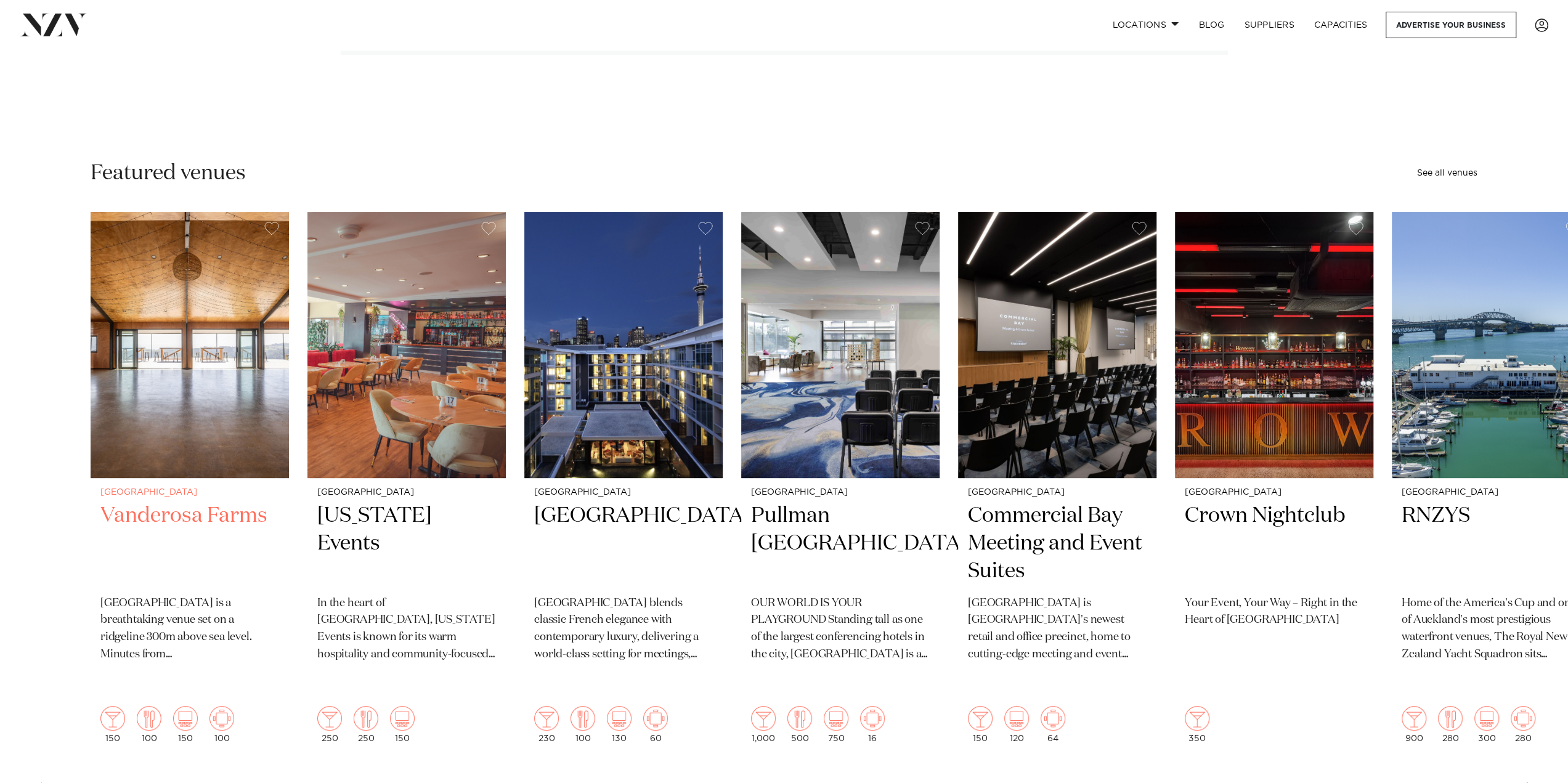
click at [170, 518] on h2 "Vanderosa Farms" at bounding box center [190, 544] width 179 height 83
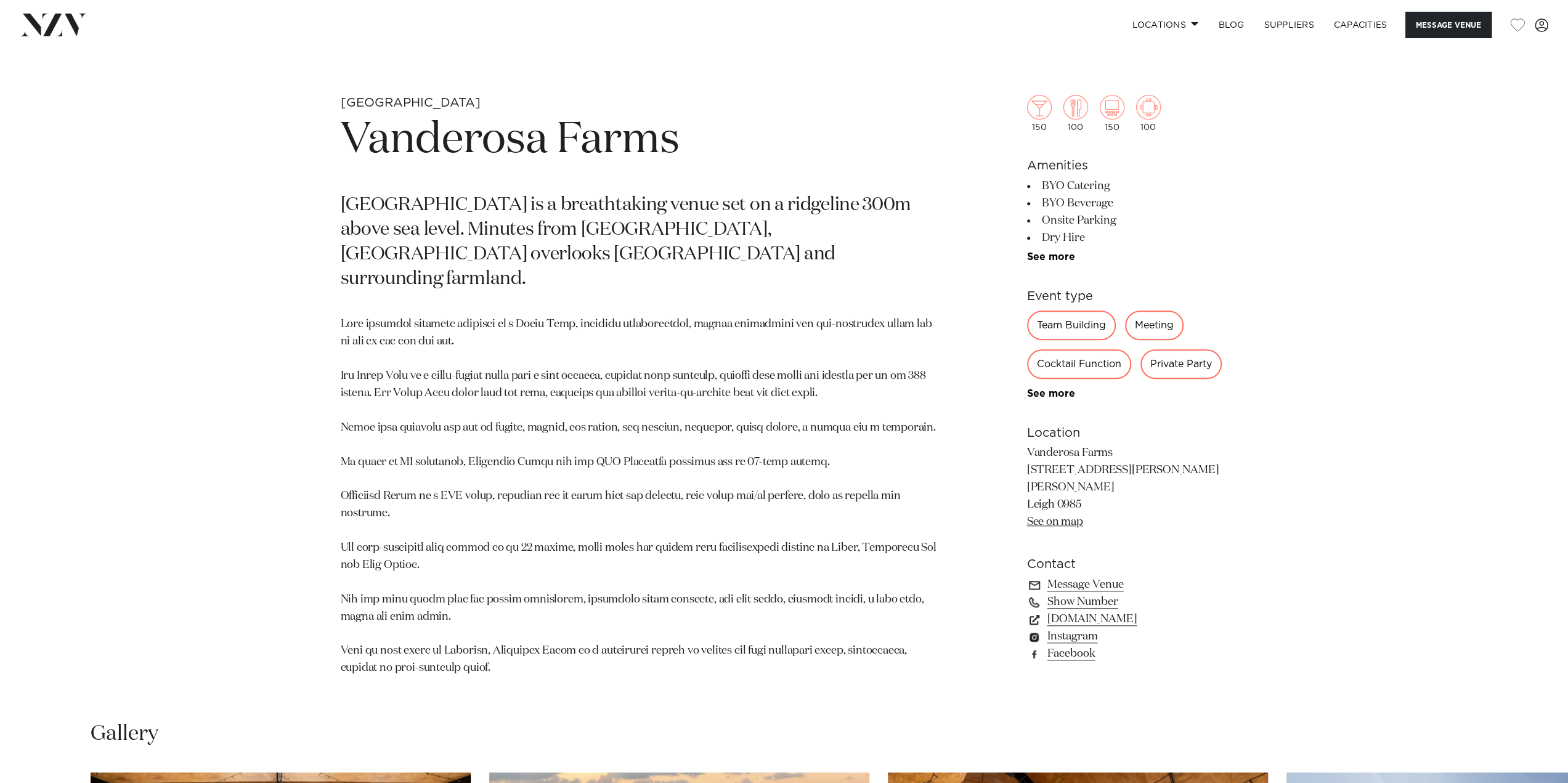
scroll to position [493, 0]
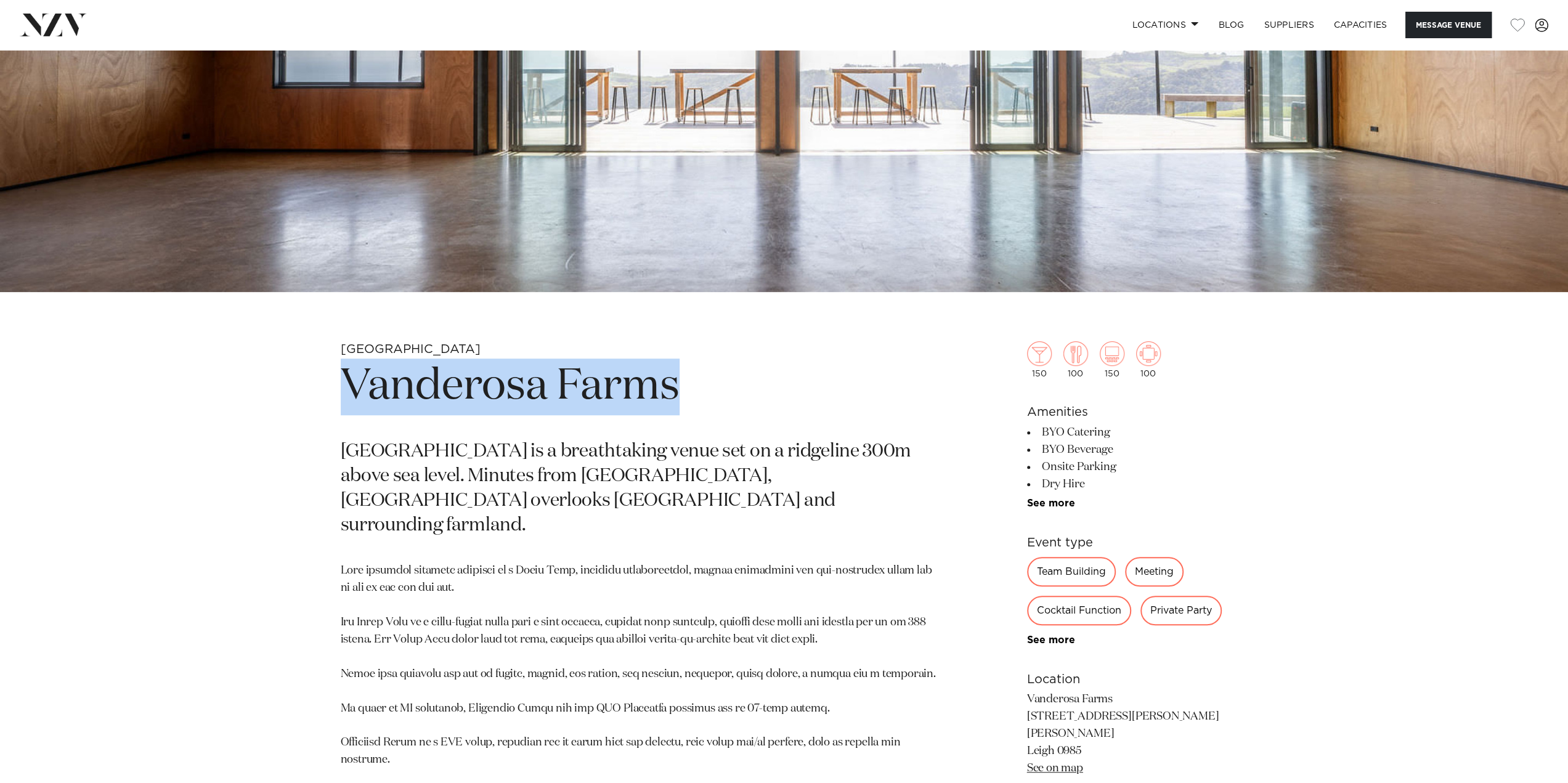
drag, startPoint x: 650, startPoint y: 380, endPoint x: 306, endPoint y: 390, distance: 344.1
click at [306, 390] on div "Auckland Vanderosa Farms Vanderosa Farms is a breathtaking venue set on a ridge…" at bounding box center [784, 644] width 1049 height 607
copy h1 "Vanderosa Farms"
